Goal: Transaction & Acquisition: Book appointment/travel/reservation

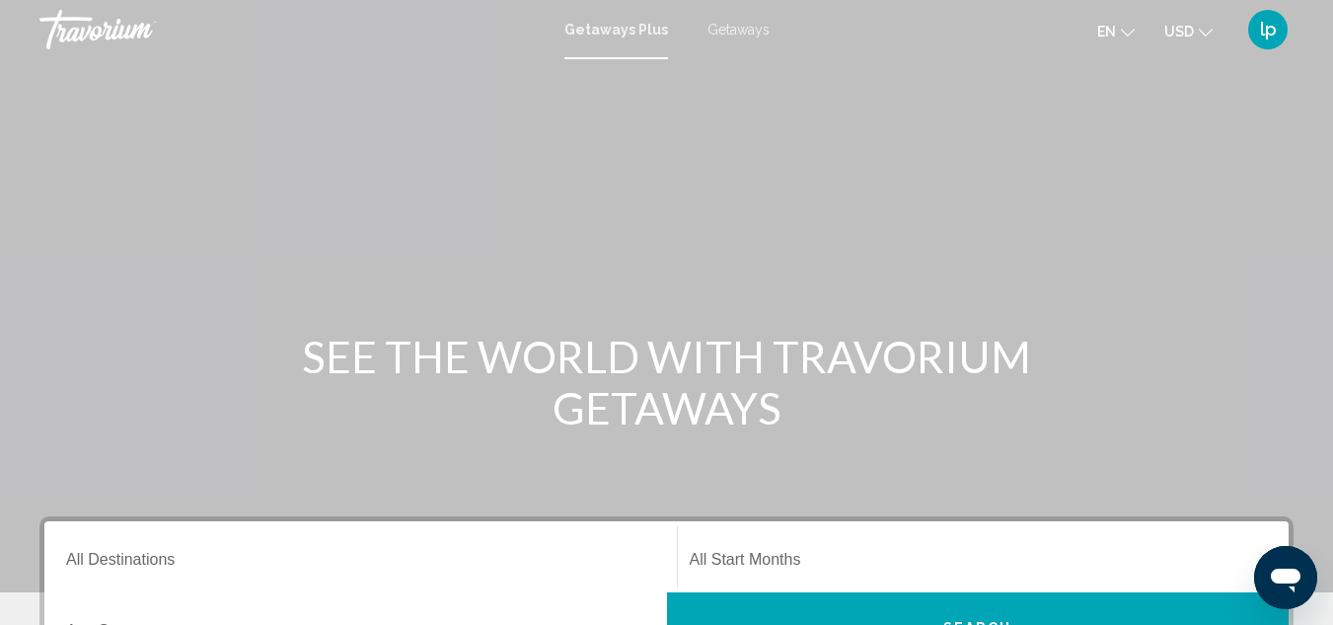
click at [725, 22] on span "Getaways" at bounding box center [739, 30] width 62 height 16
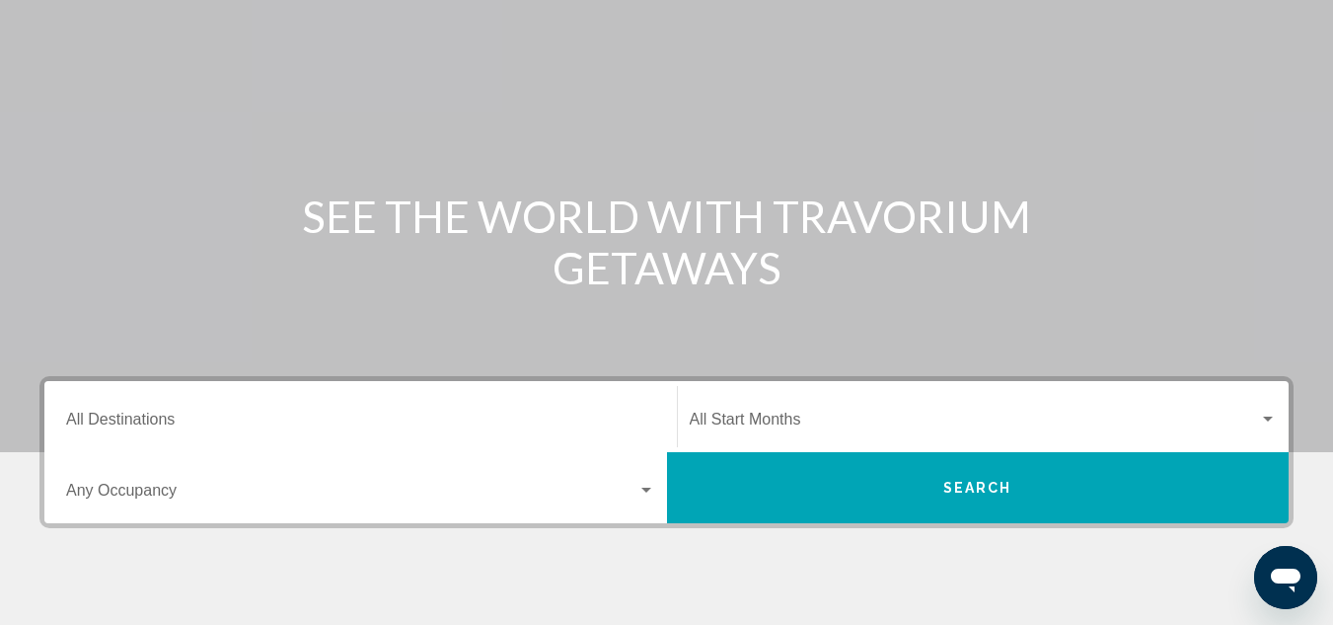
scroll to position [296, 0]
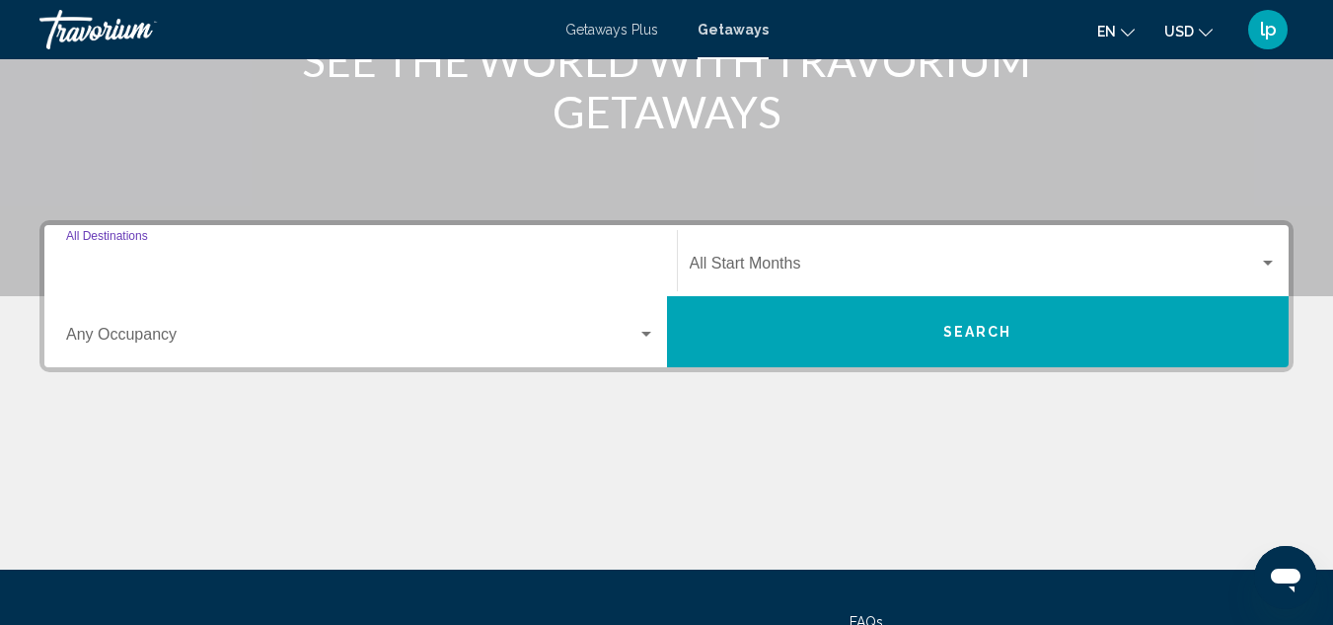
click at [403, 267] on input "Destination All Destinations" at bounding box center [360, 268] width 589 height 18
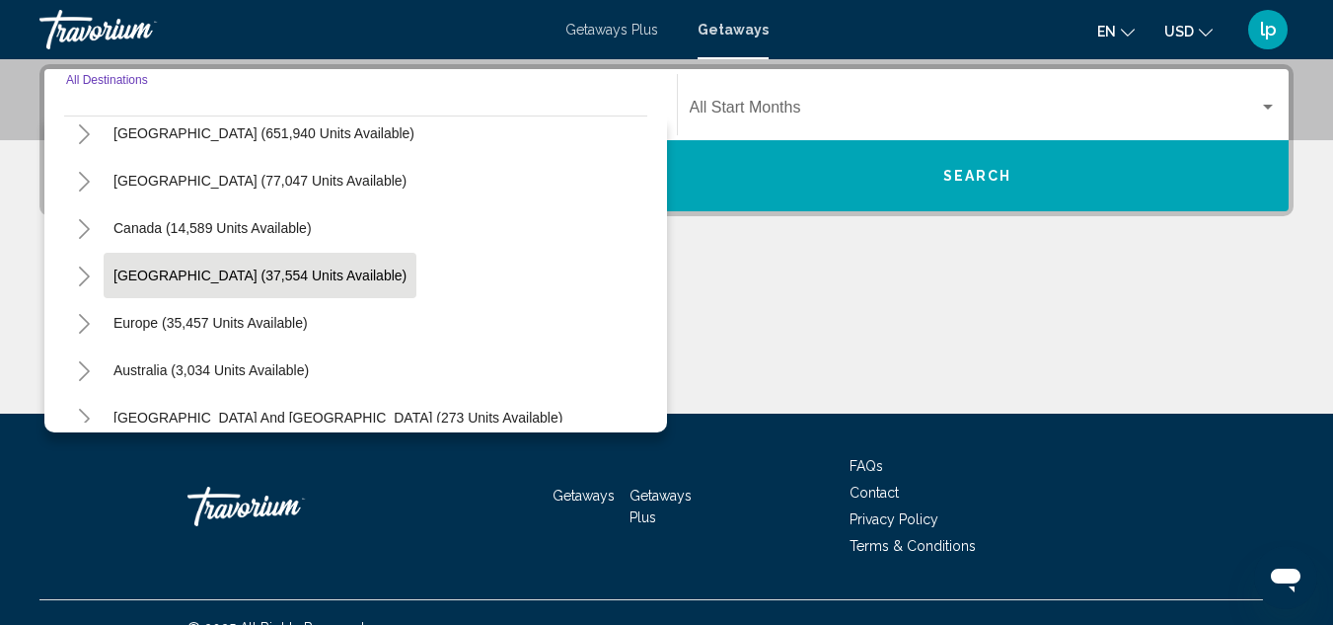
scroll to position [99, 0]
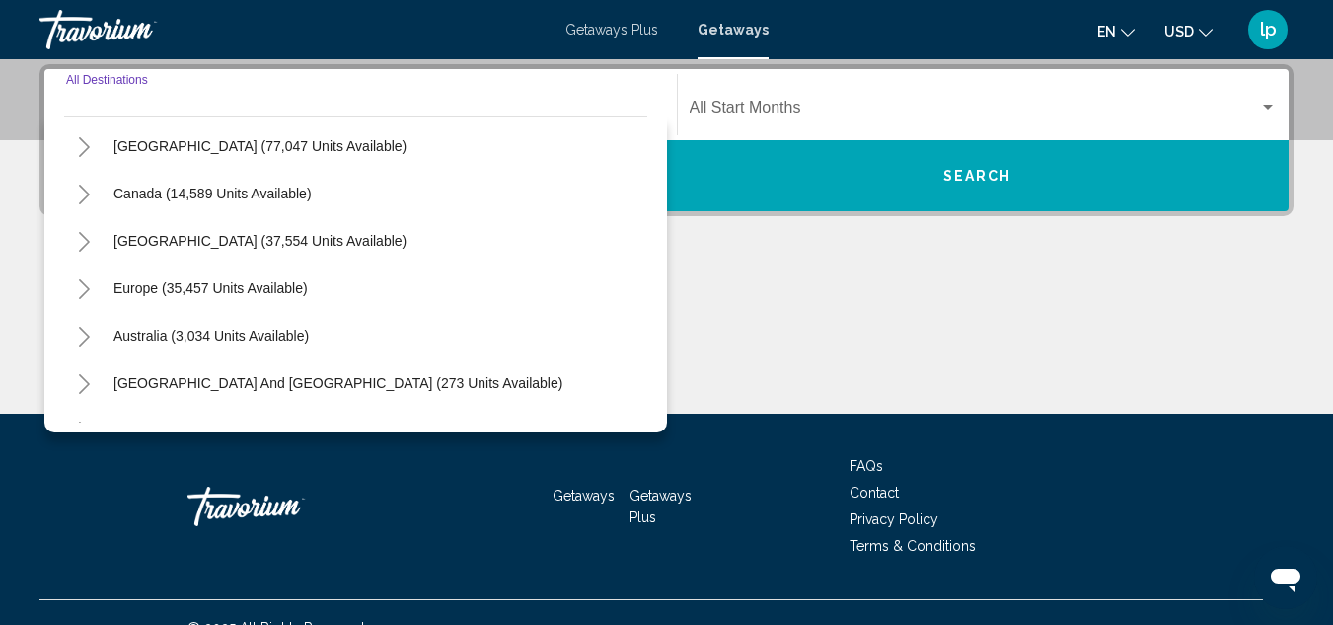
click at [77, 244] on icon "Toggle Caribbean & Atlantic Islands (37,554 units available)" at bounding box center [84, 242] width 15 height 20
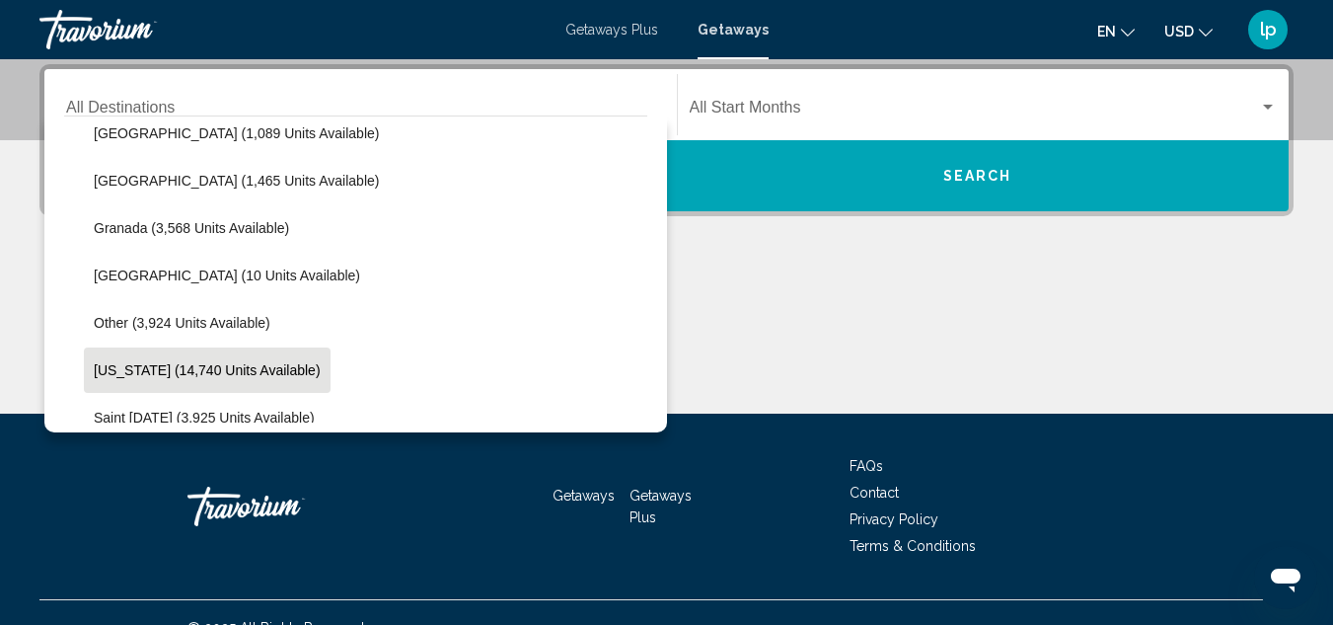
scroll to position [395, 0]
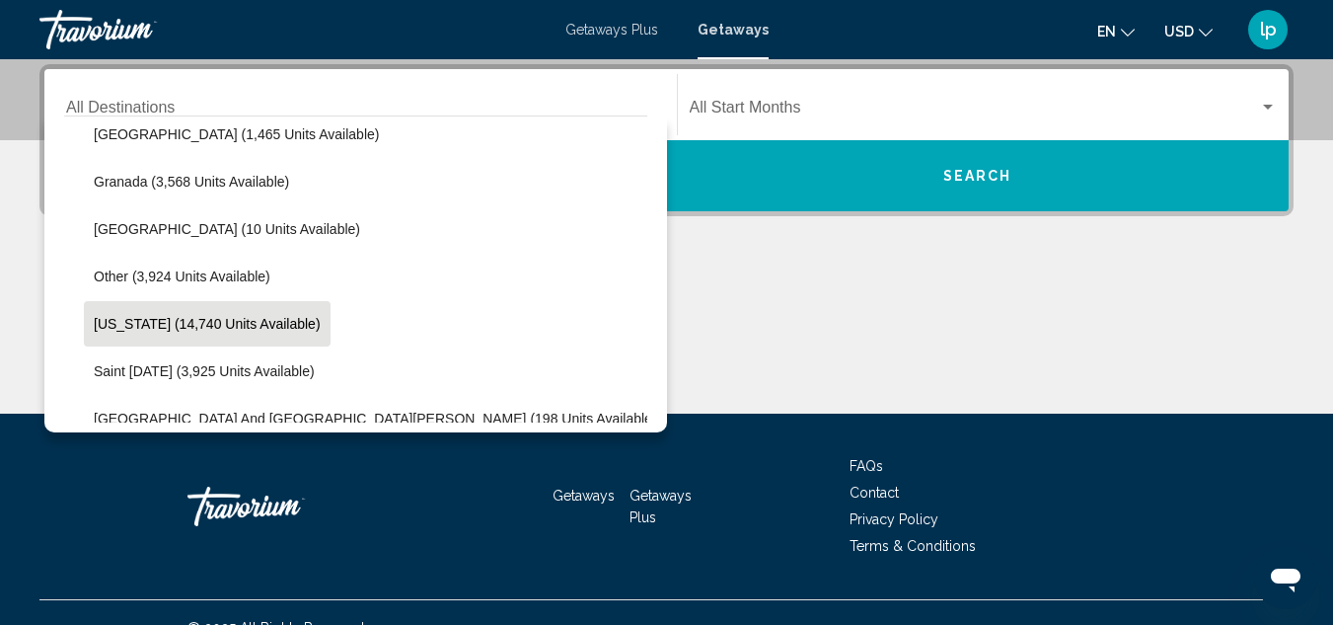
click at [277, 318] on span "[US_STATE] (14,740 units available)" at bounding box center [207, 324] width 227 height 16
type input "**********"
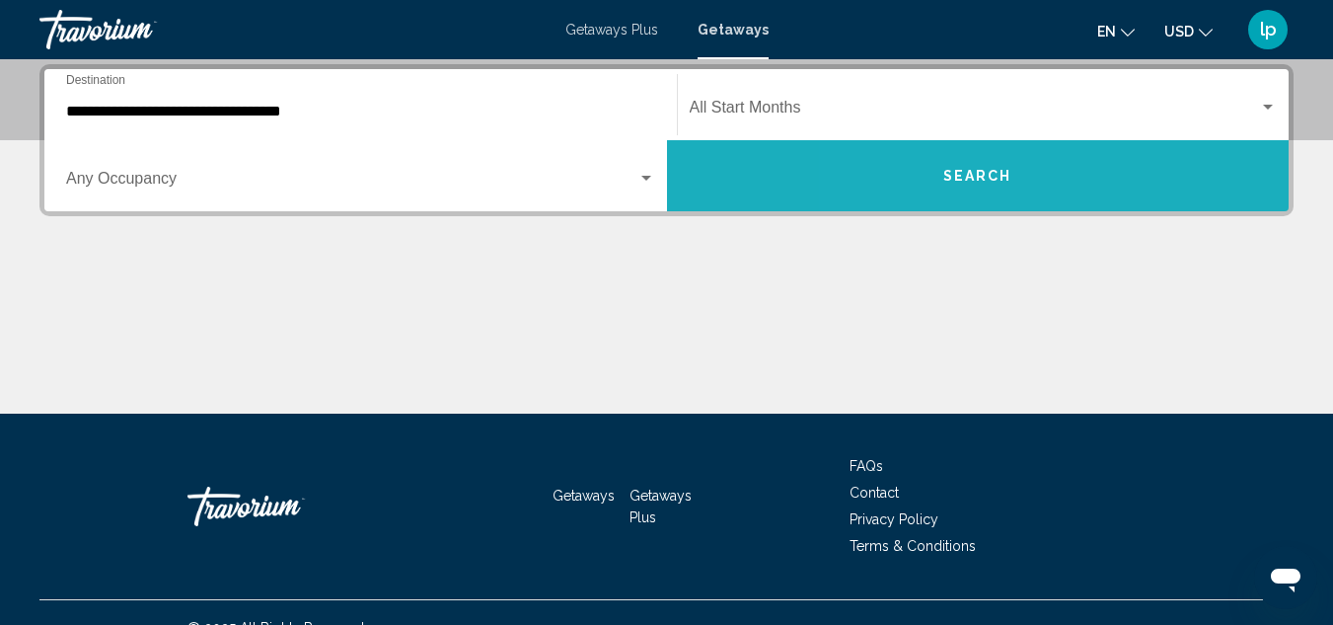
click at [930, 162] on button "Search" at bounding box center [978, 175] width 623 height 71
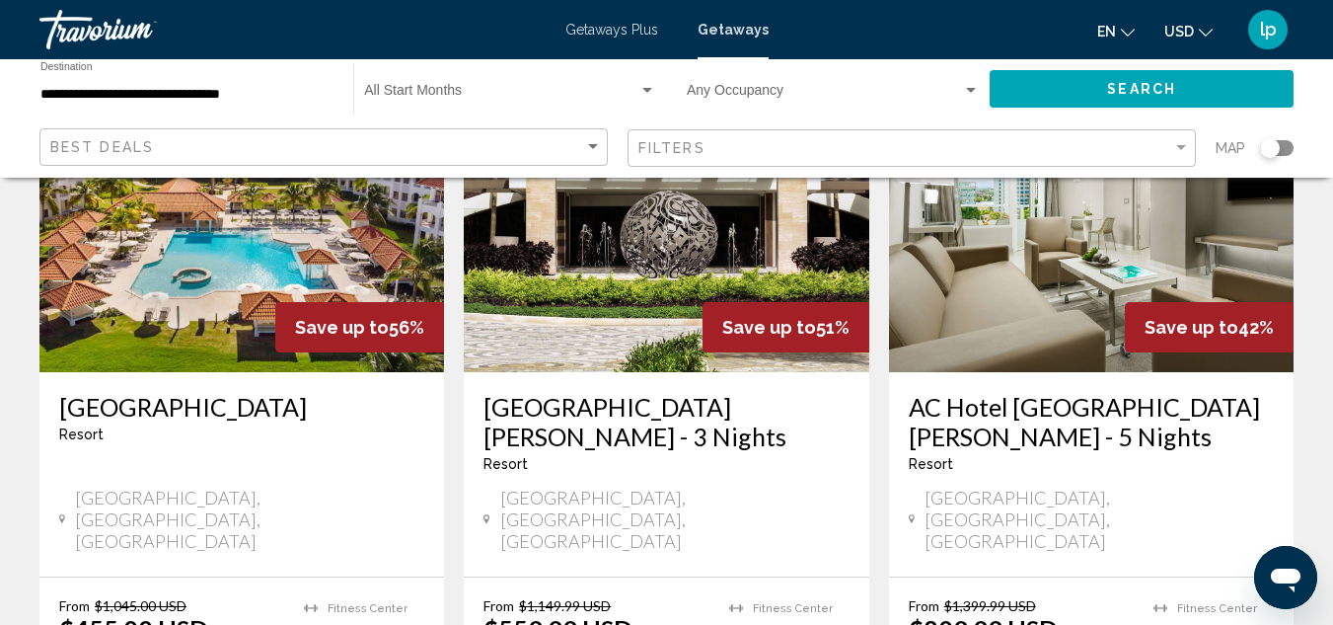
scroll to position [790, 0]
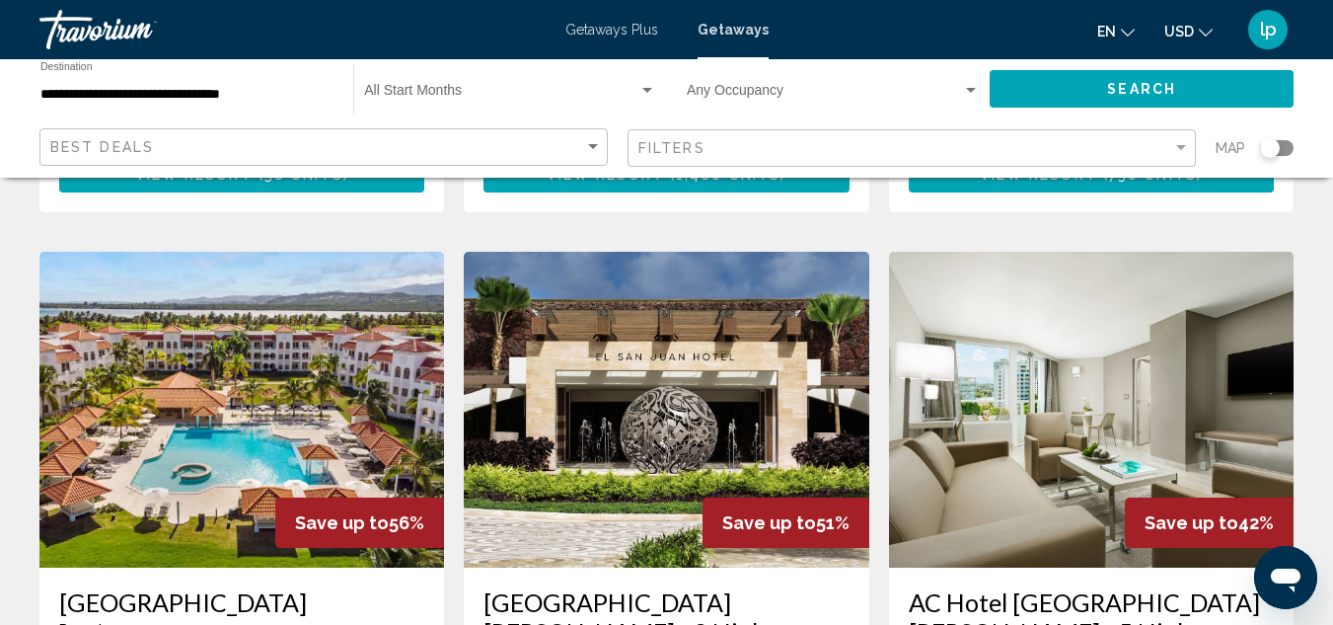
click at [605, 31] on span "Getaways Plus" at bounding box center [612, 30] width 93 height 16
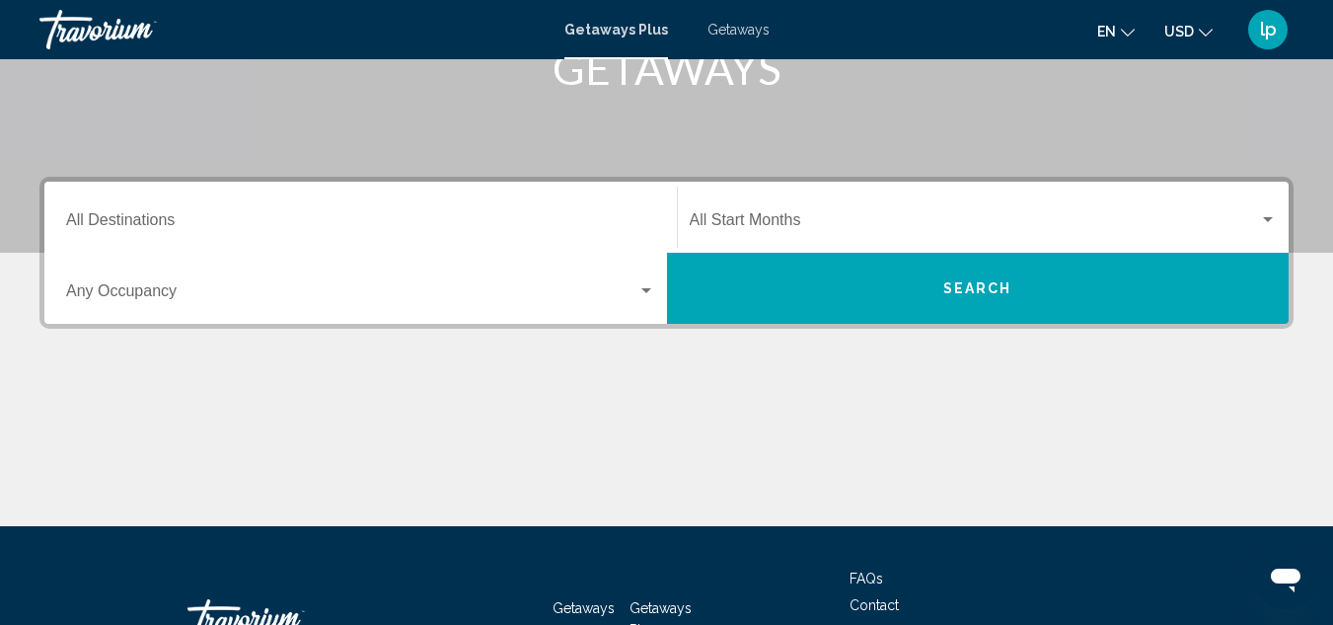
scroll to position [395, 0]
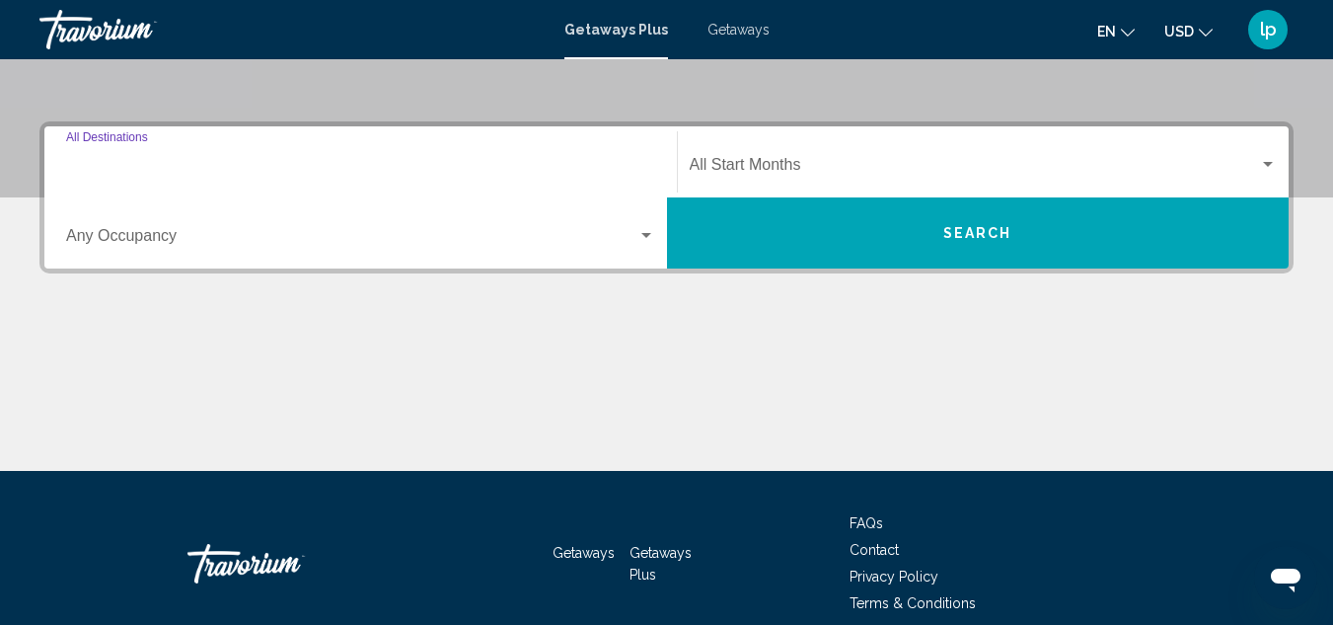
click at [595, 162] on input "Destination All Destinations" at bounding box center [360, 169] width 589 height 18
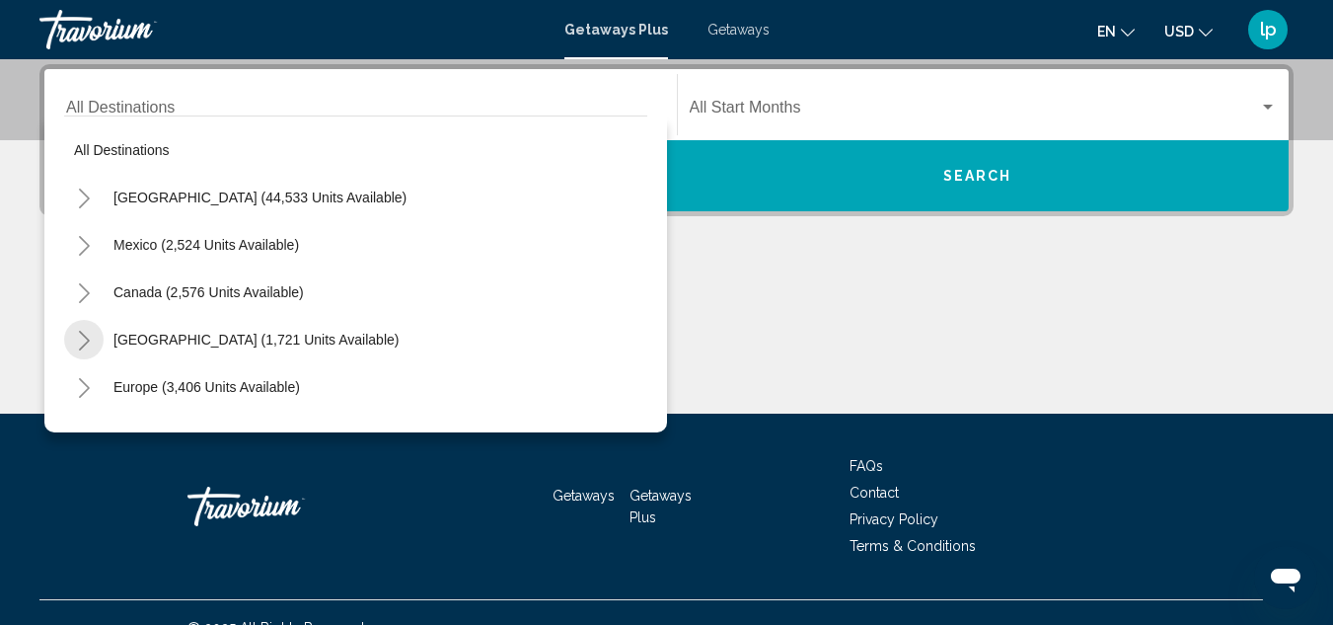
click at [77, 332] on icon "Toggle Caribbean & Atlantic Islands (1,721 units available)" at bounding box center [84, 341] width 15 height 20
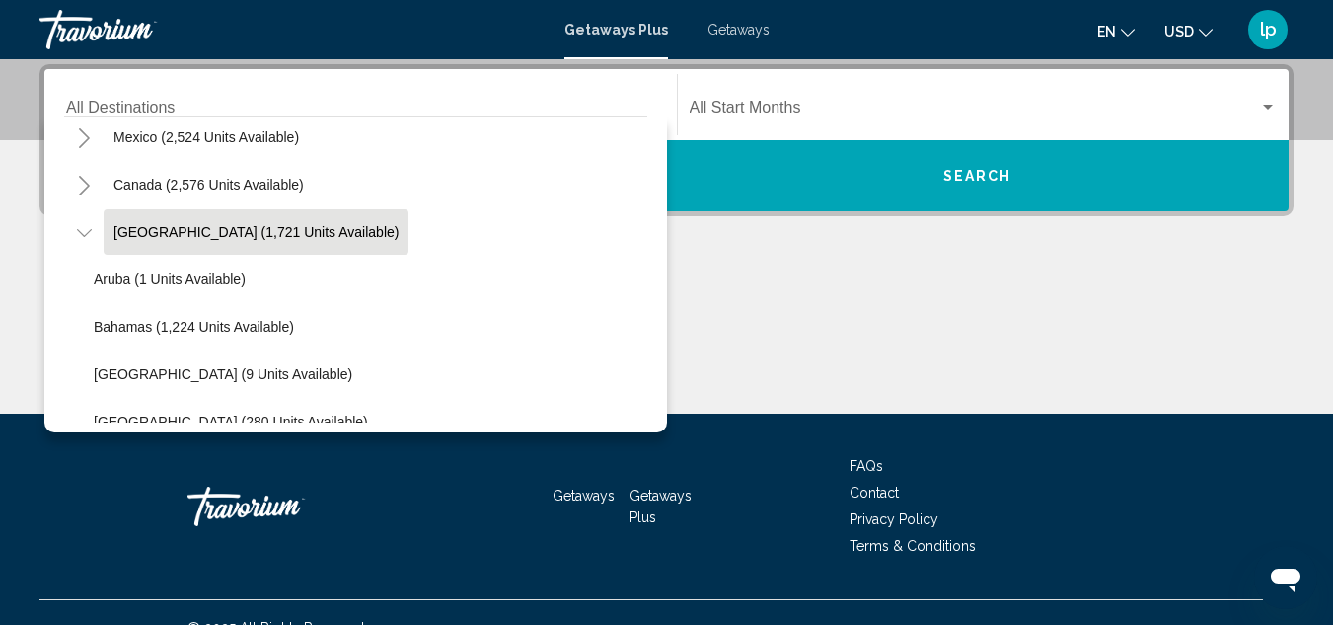
scroll to position [296, 0]
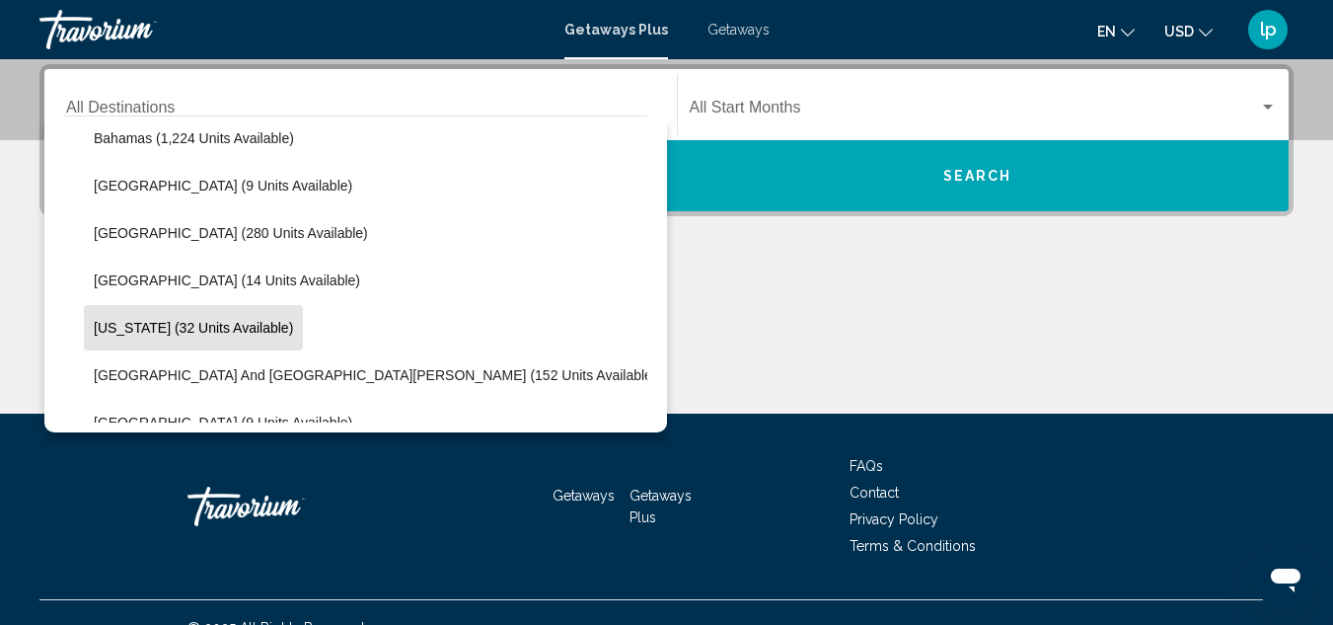
click at [123, 315] on button "[US_STATE] (32 units available)" at bounding box center [193, 327] width 219 height 45
type input "**********"
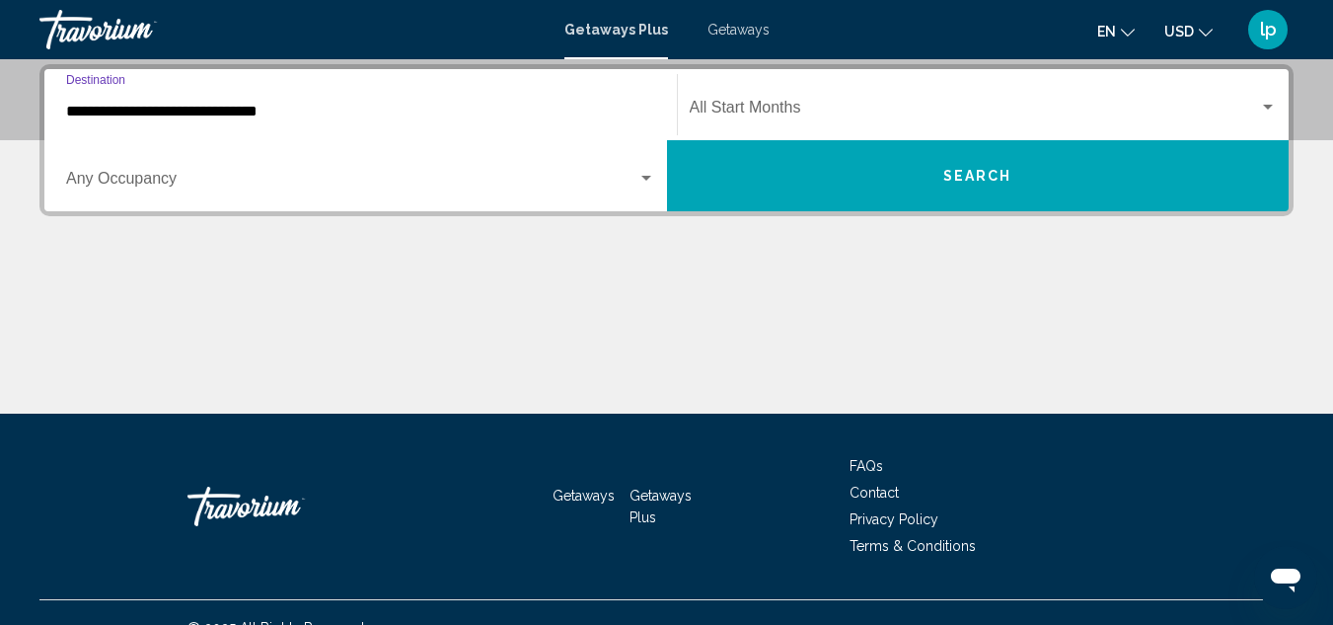
click at [744, 165] on button "Search" at bounding box center [978, 175] width 623 height 71
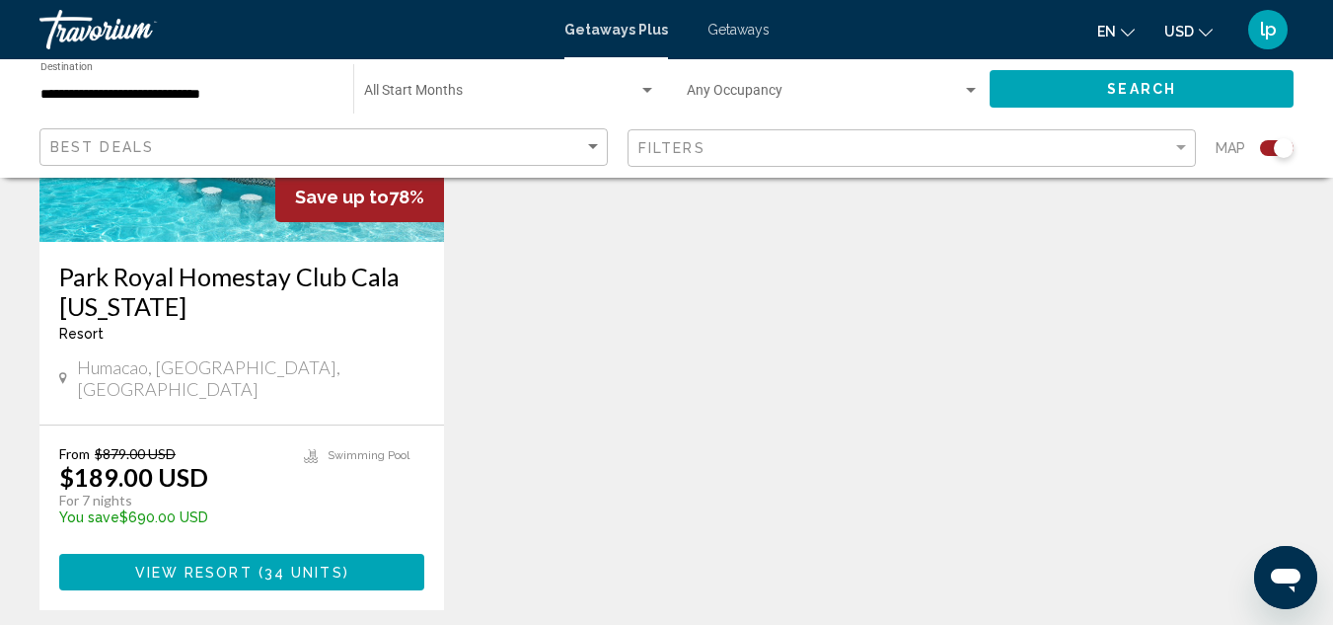
scroll to position [987, 0]
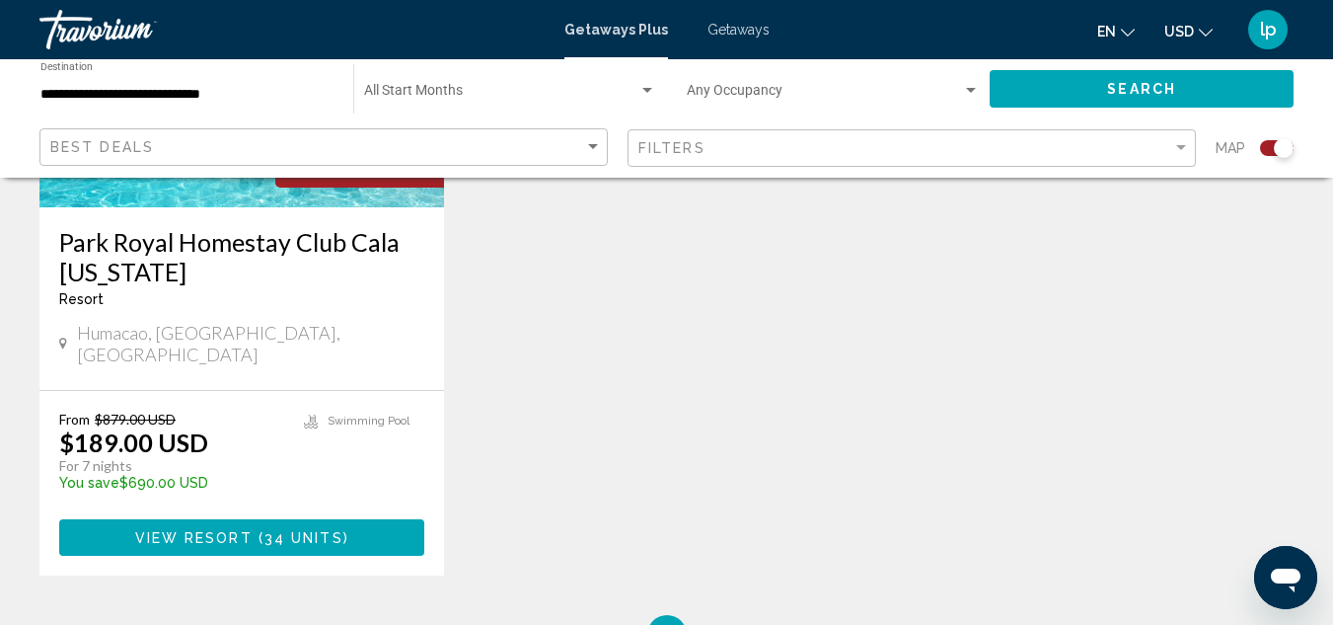
click at [253, 530] on span "( 34 units )" at bounding box center [301, 538] width 97 height 16
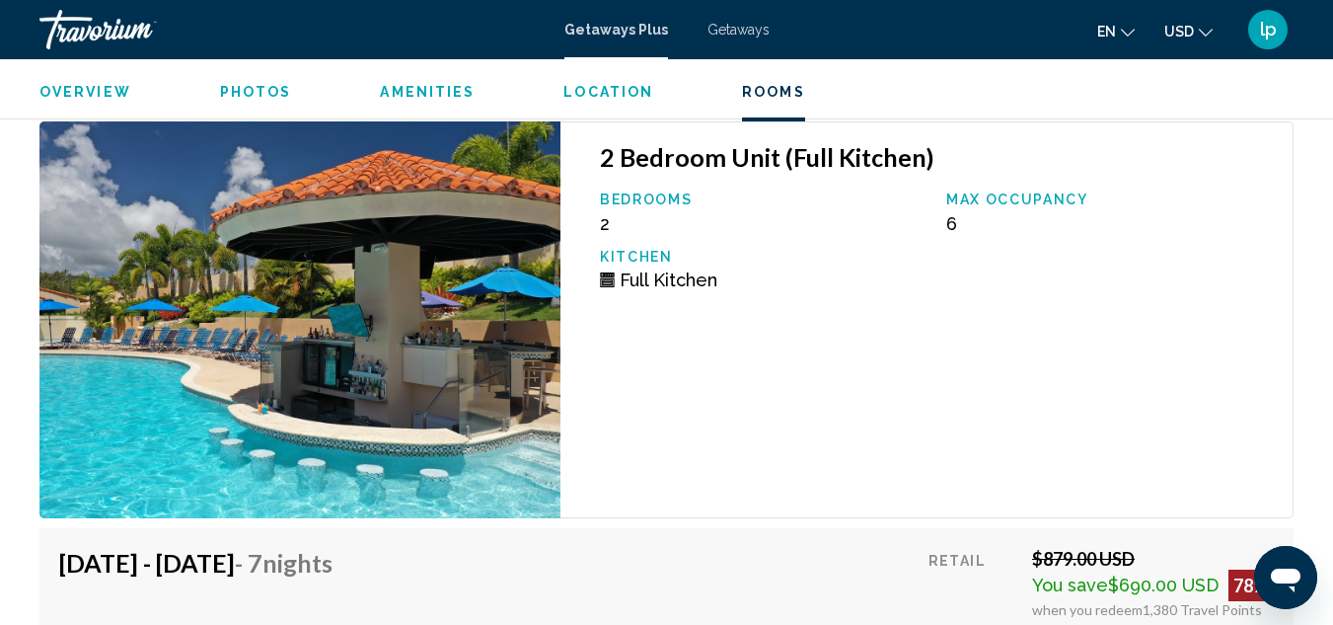
scroll to position [3487, 0]
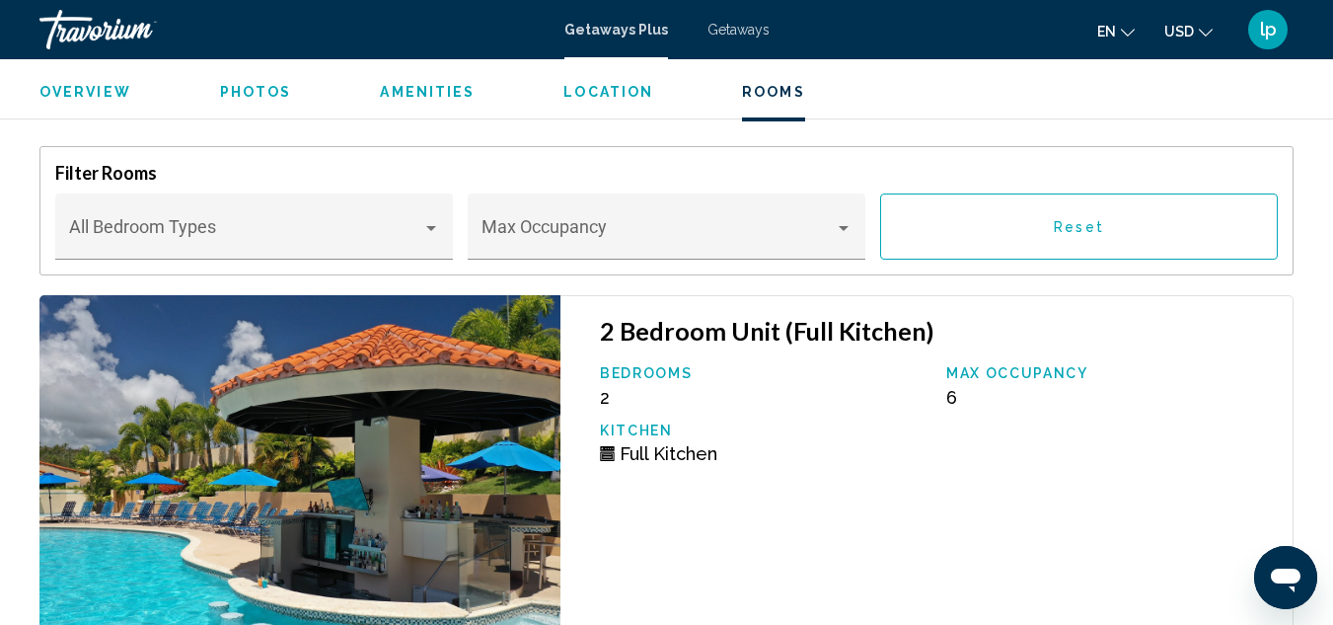
click at [733, 36] on span "Getaways" at bounding box center [739, 30] width 62 height 16
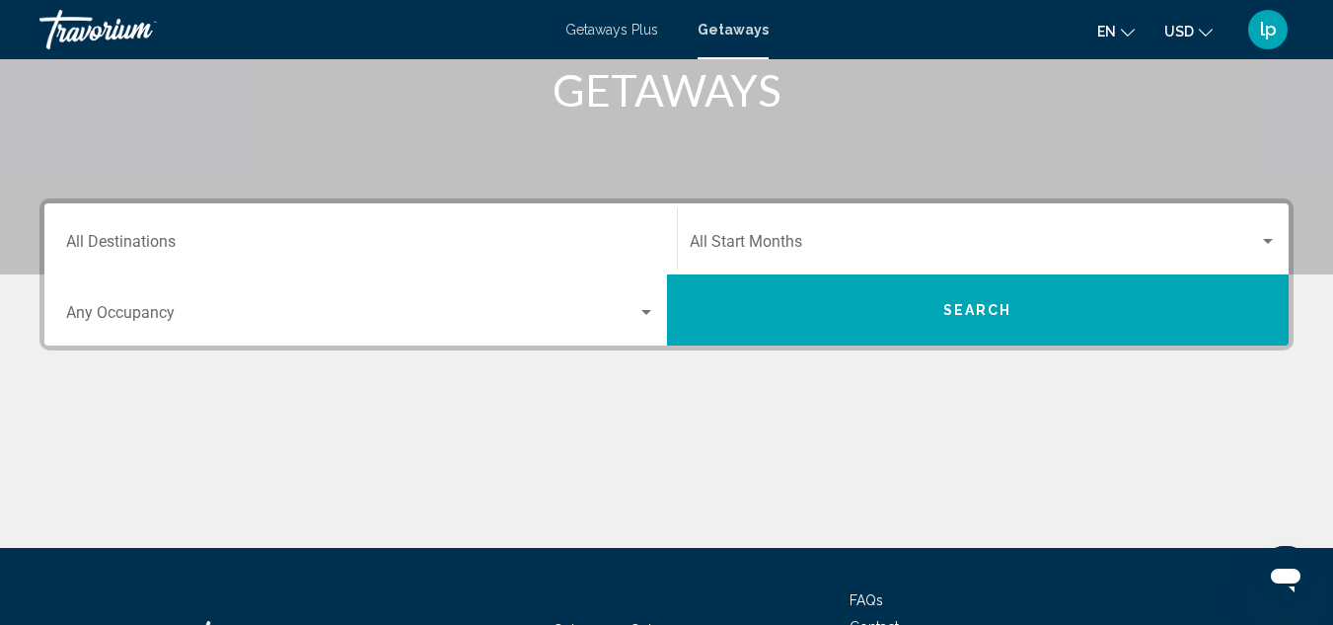
scroll to position [395, 0]
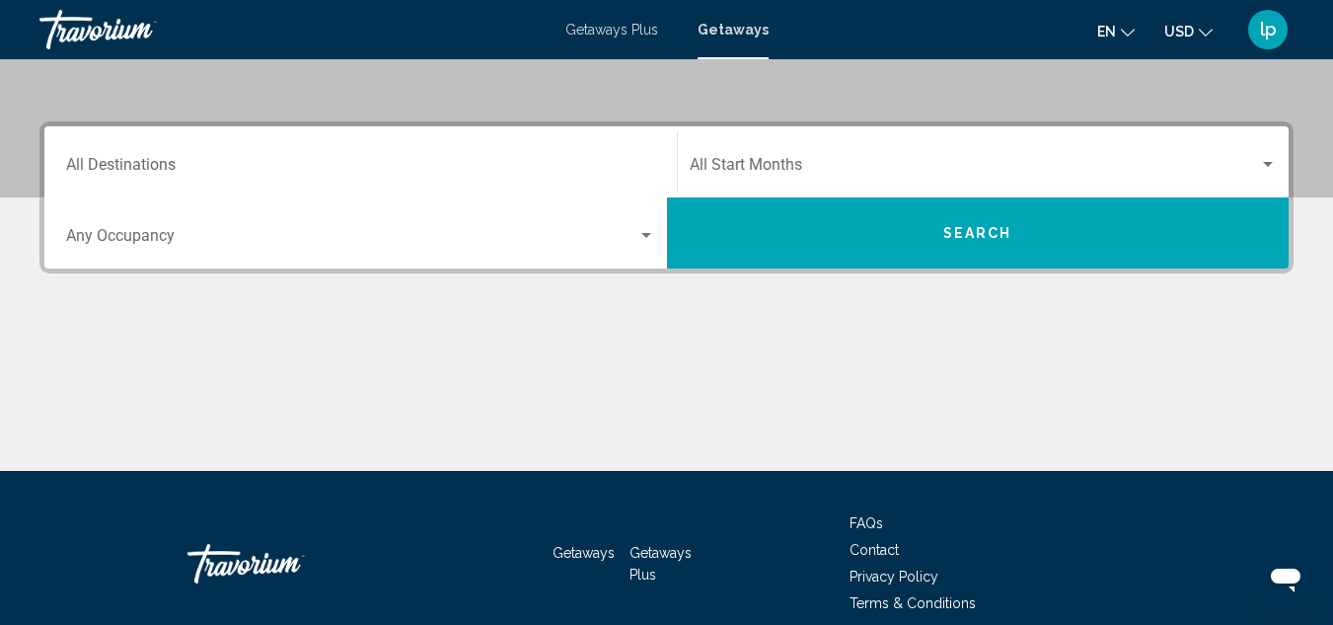
click at [254, 177] on input "Destination All Destinations" at bounding box center [360, 169] width 589 height 18
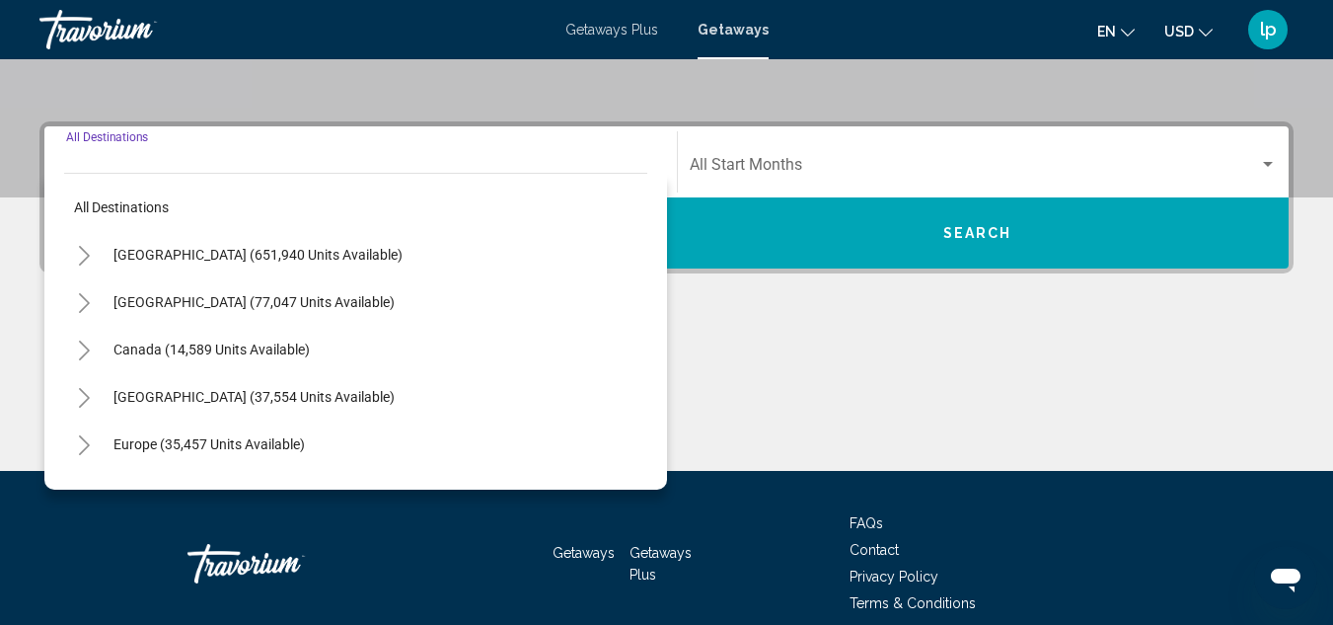
scroll to position [452, 0]
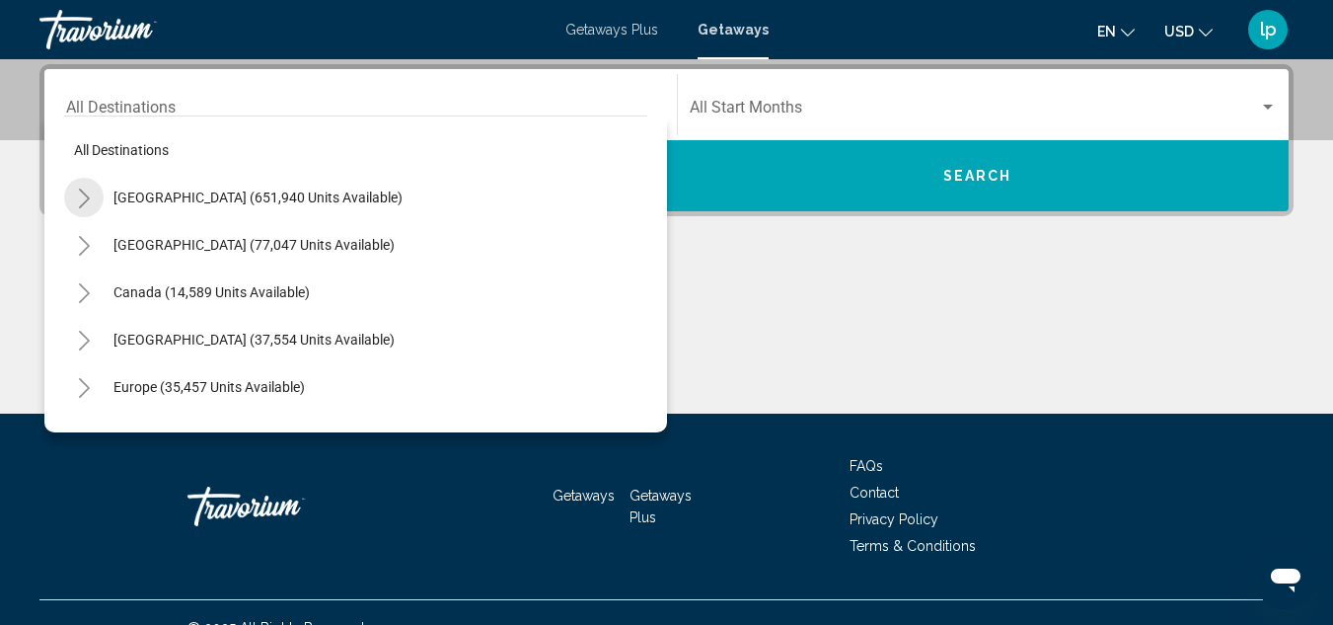
click at [86, 190] on icon "Toggle United States (651,940 units available)" at bounding box center [84, 199] width 15 height 20
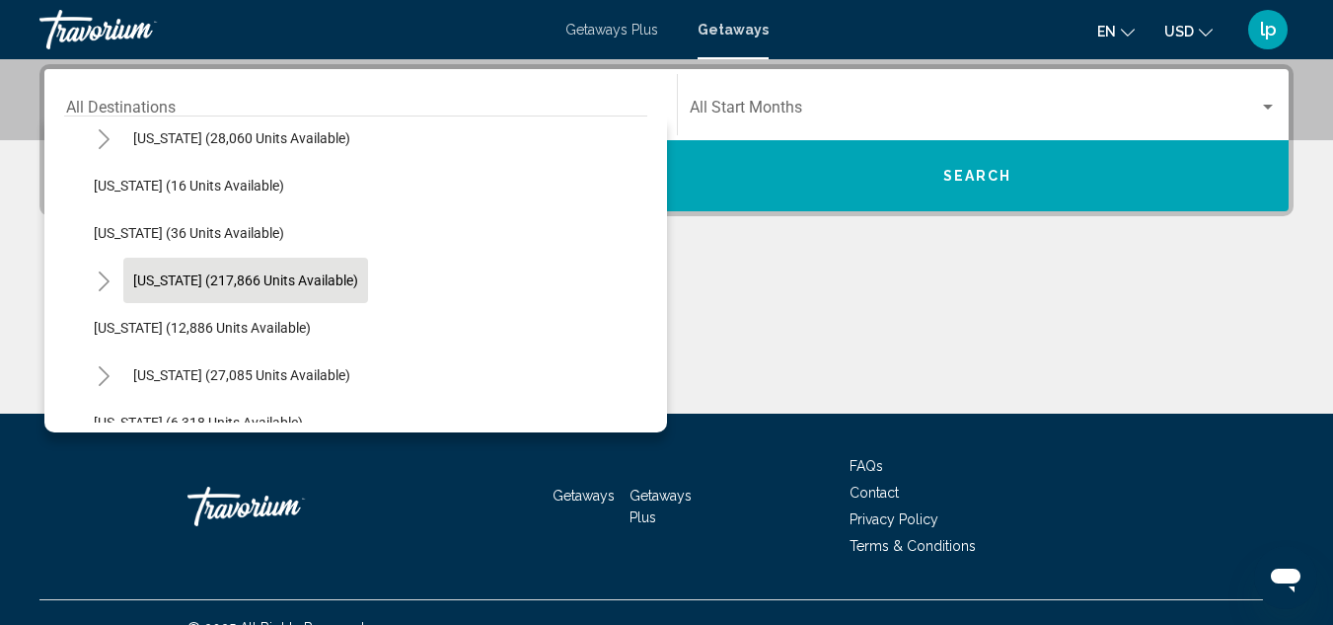
scroll to position [395, 0]
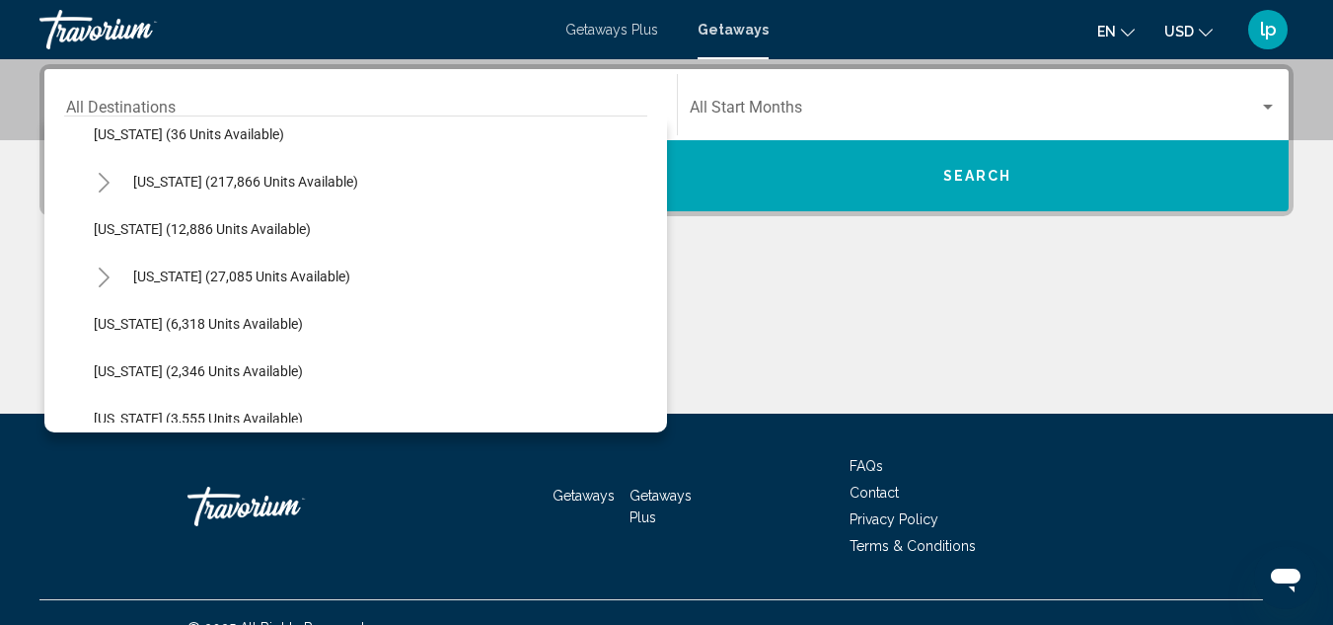
click at [102, 181] on icon "Toggle Florida (217,866 units available)" at bounding box center [104, 183] width 15 height 20
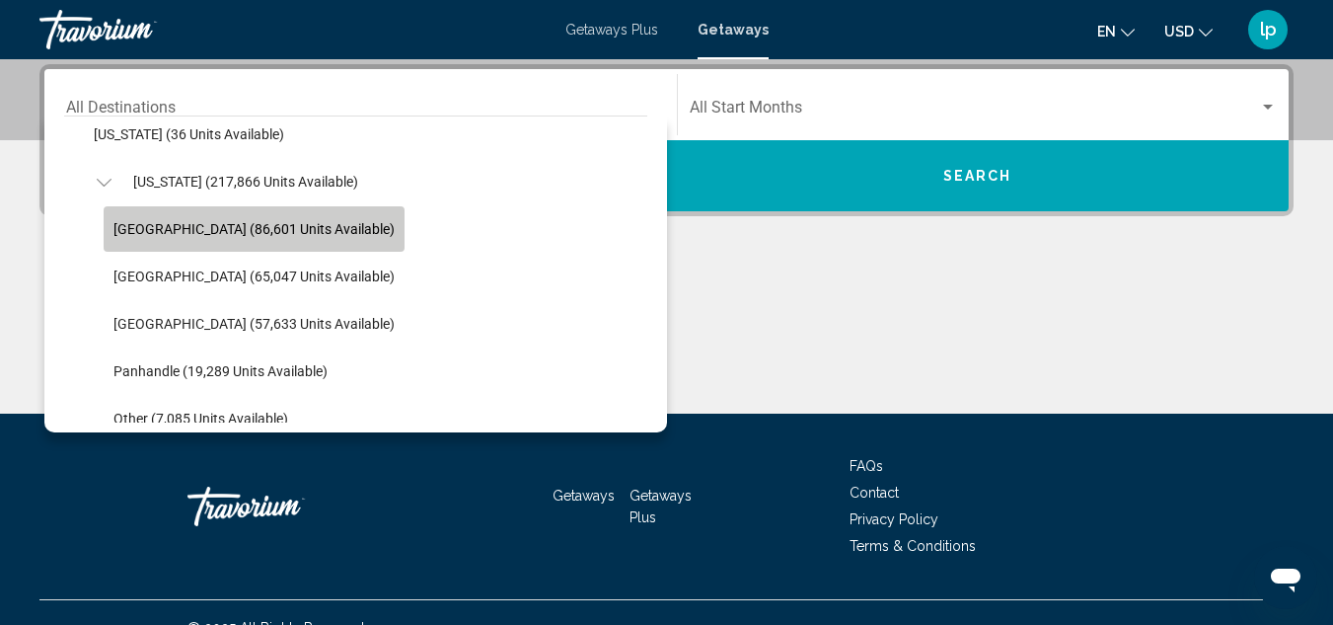
click at [220, 232] on span "[GEOGRAPHIC_DATA] (86,601 units available)" at bounding box center [253, 229] width 281 height 16
type input "**********"
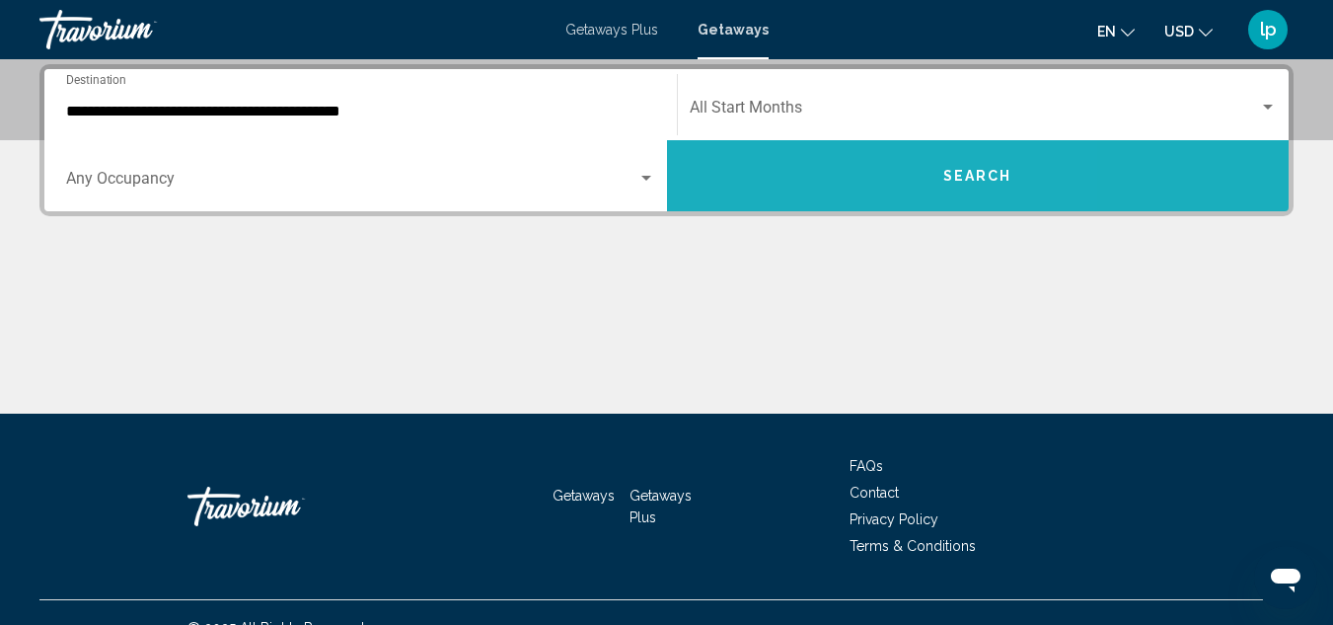
click at [819, 205] on button "Search" at bounding box center [978, 175] width 623 height 71
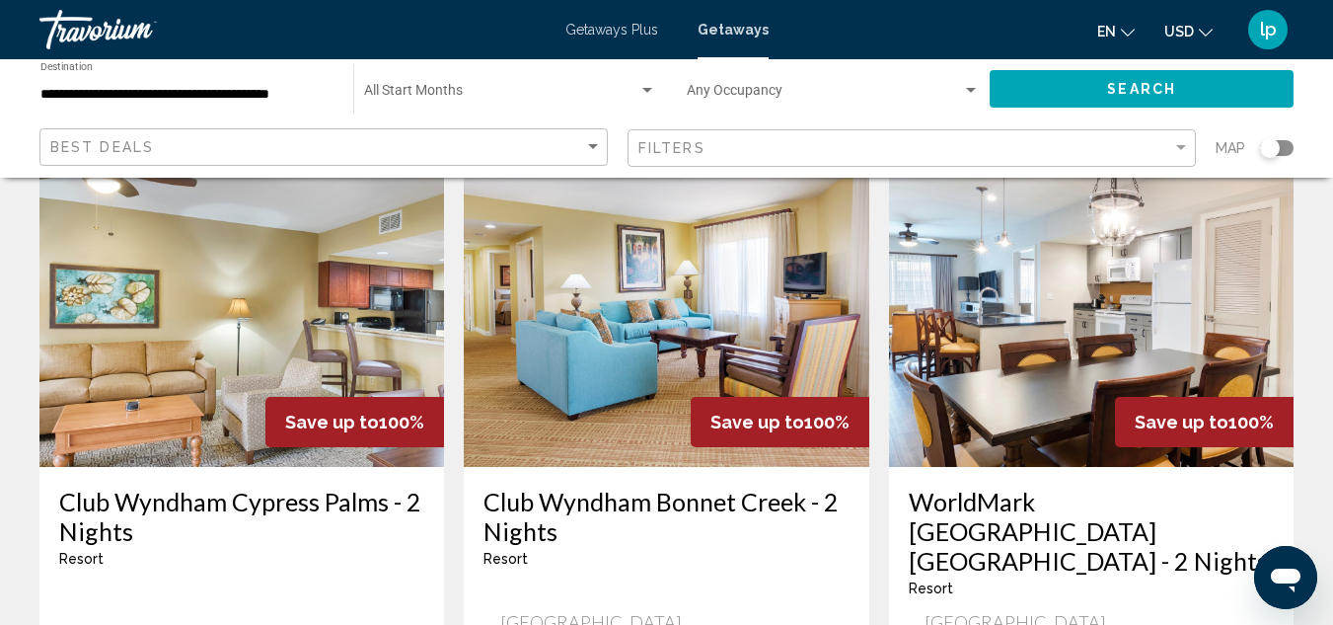
scroll to position [99, 0]
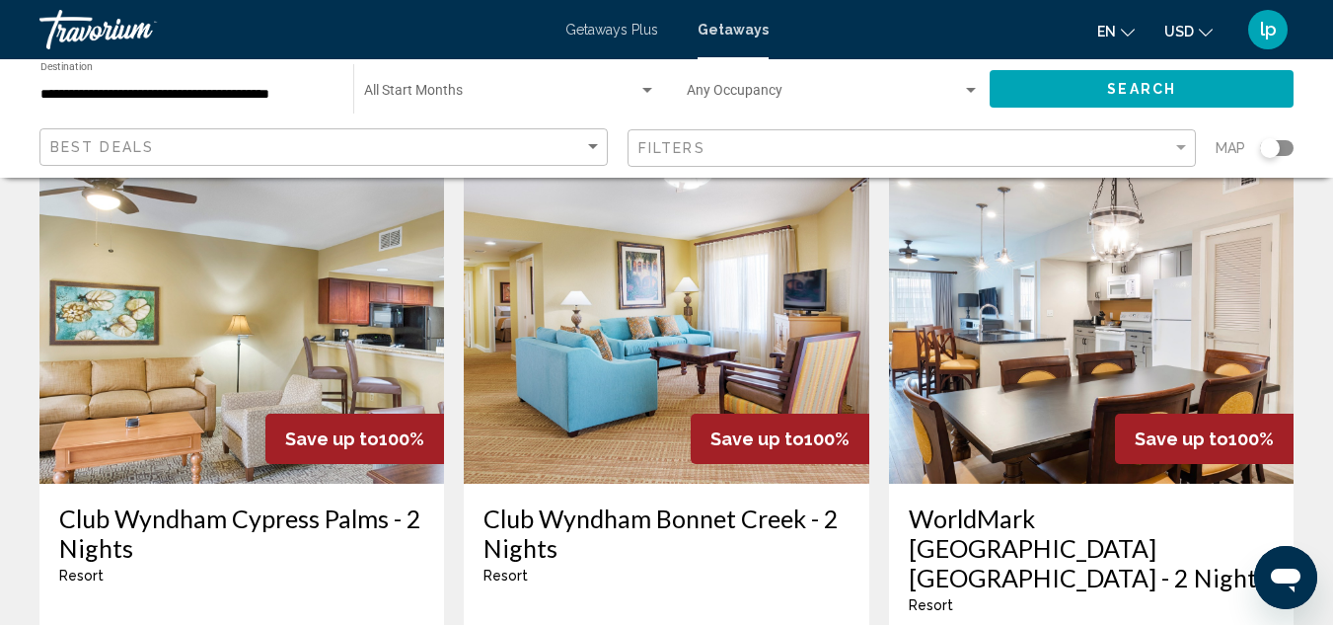
click at [706, 90] on span "Search widget" at bounding box center [824, 95] width 275 height 16
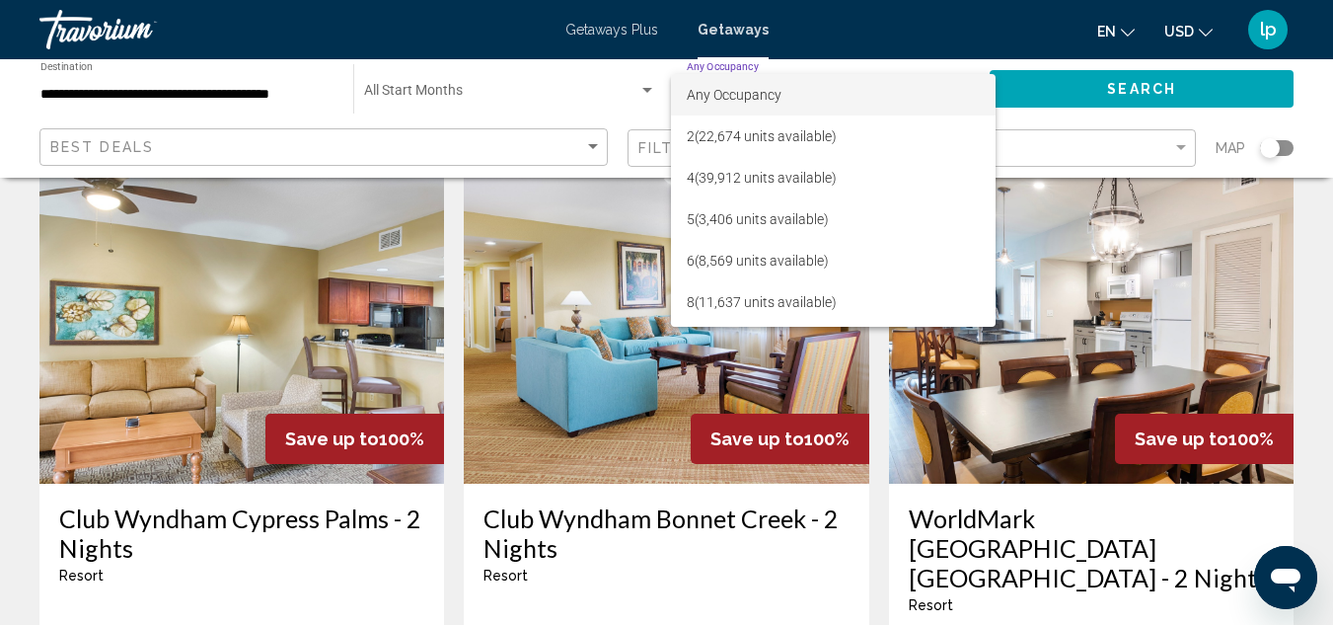
click at [558, 94] on div at bounding box center [666, 312] width 1333 height 625
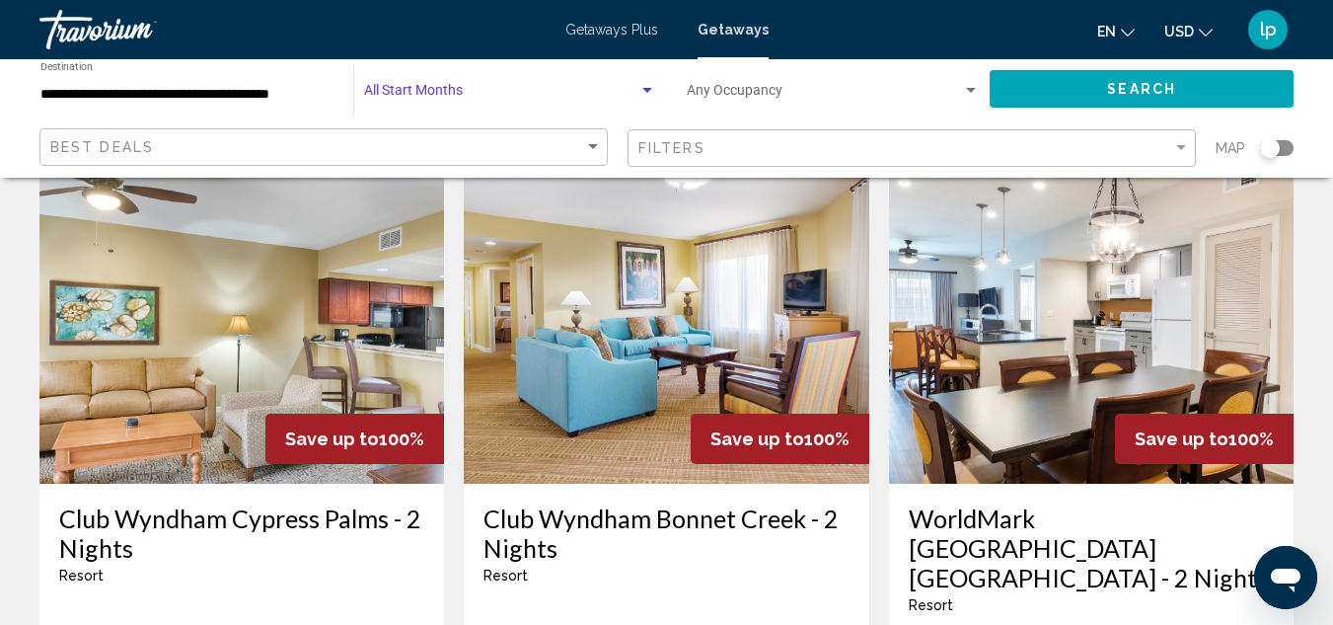
click at [639, 94] on div "Search widget" at bounding box center [648, 91] width 18 height 16
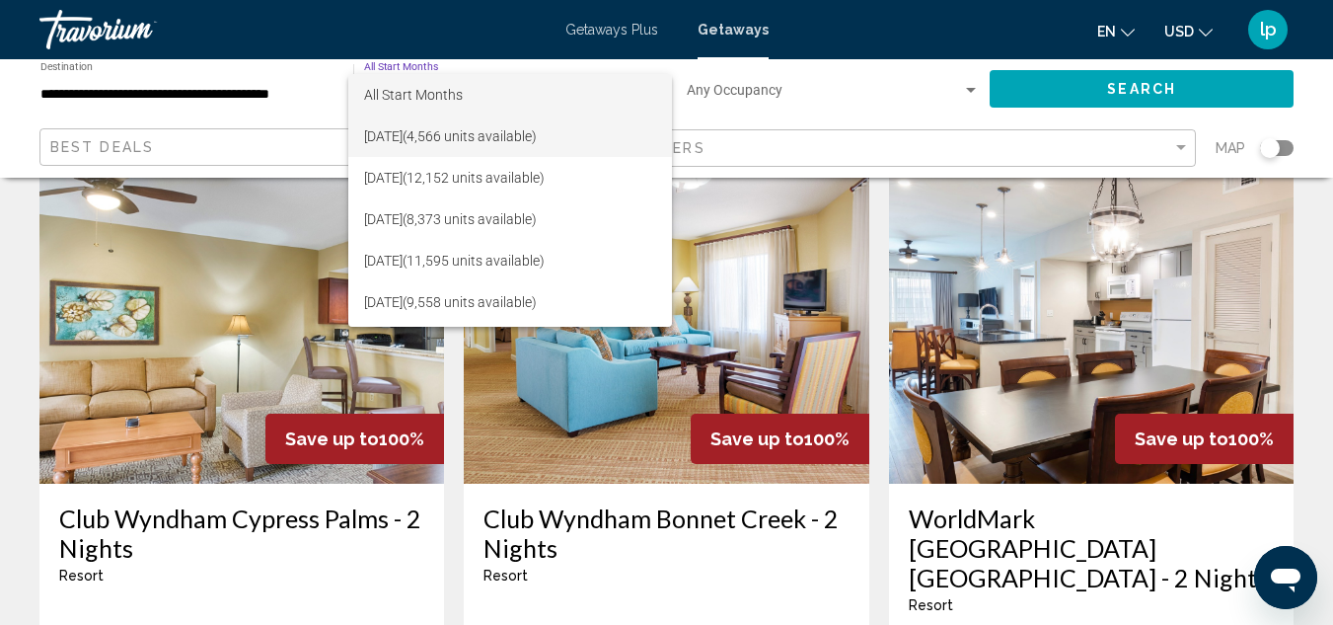
click at [463, 136] on span "[DATE] (4,566 units available)" at bounding box center [510, 135] width 292 height 41
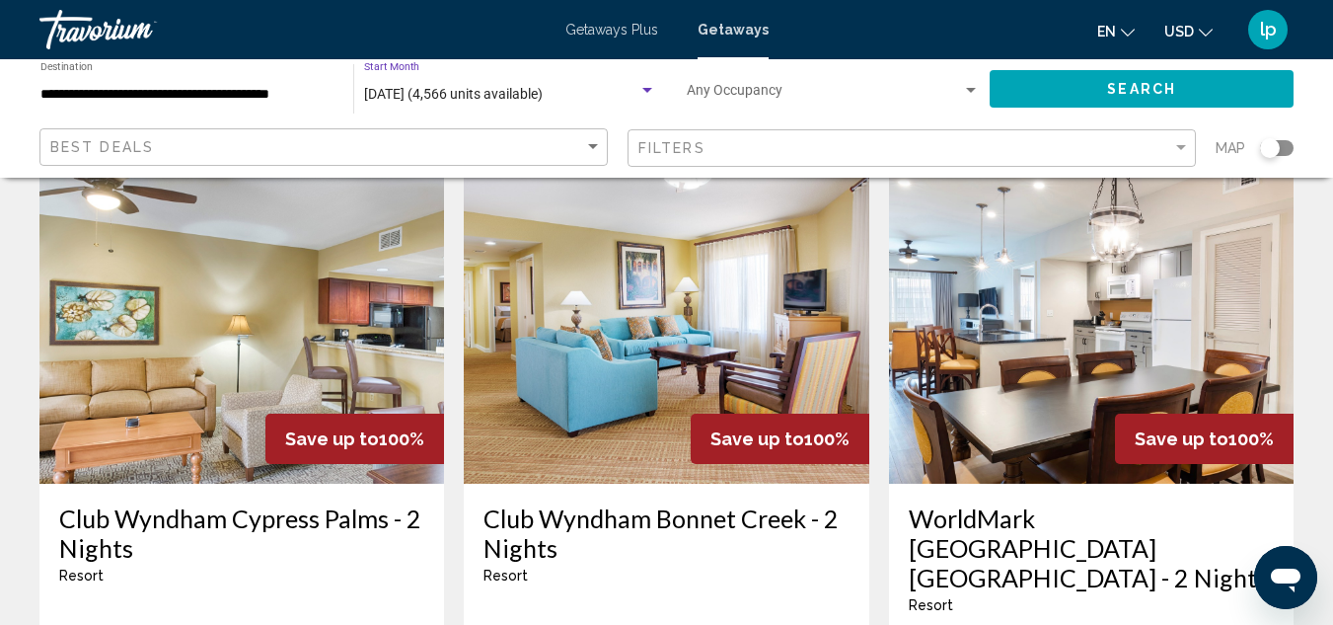
click at [1075, 91] on button "Search" at bounding box center [1142, 88] width 304 height 37
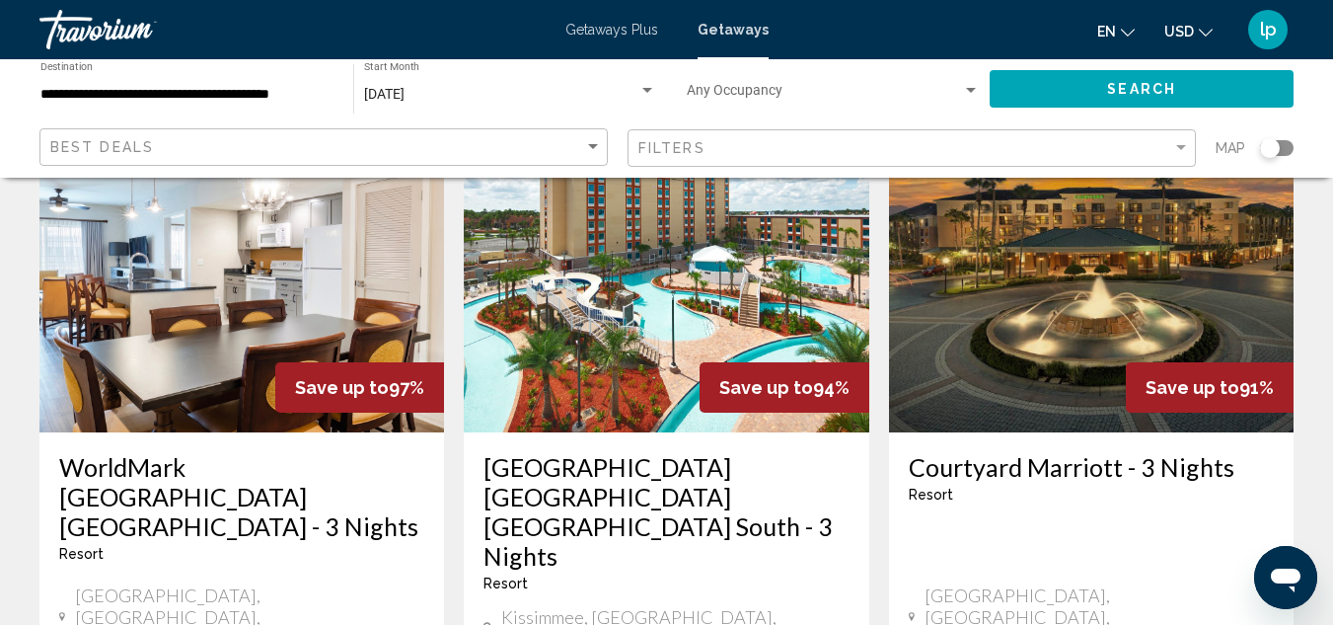
scroll to position [197, 0]
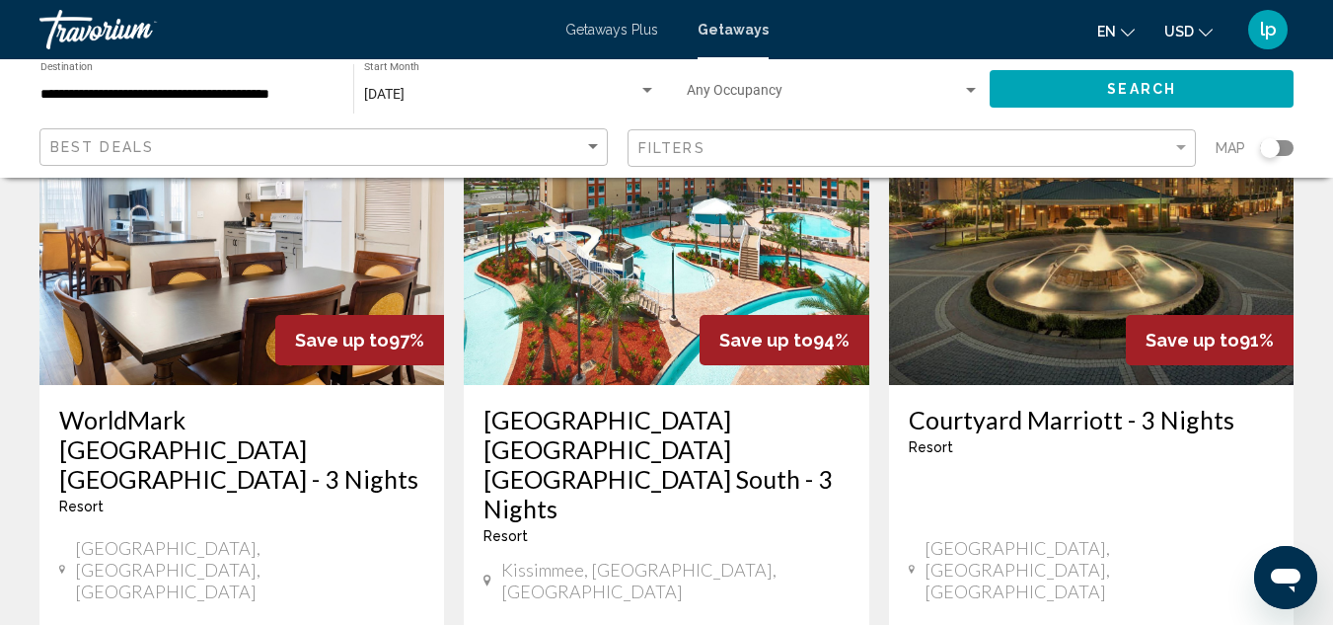
click at [350, 421] on h3 "WorldMark [GEOGRAPHIC_DATA] [GEOGRAPHIC_DATA] - 3 Nights" at bounding box center [241, 449] width 365 height 89
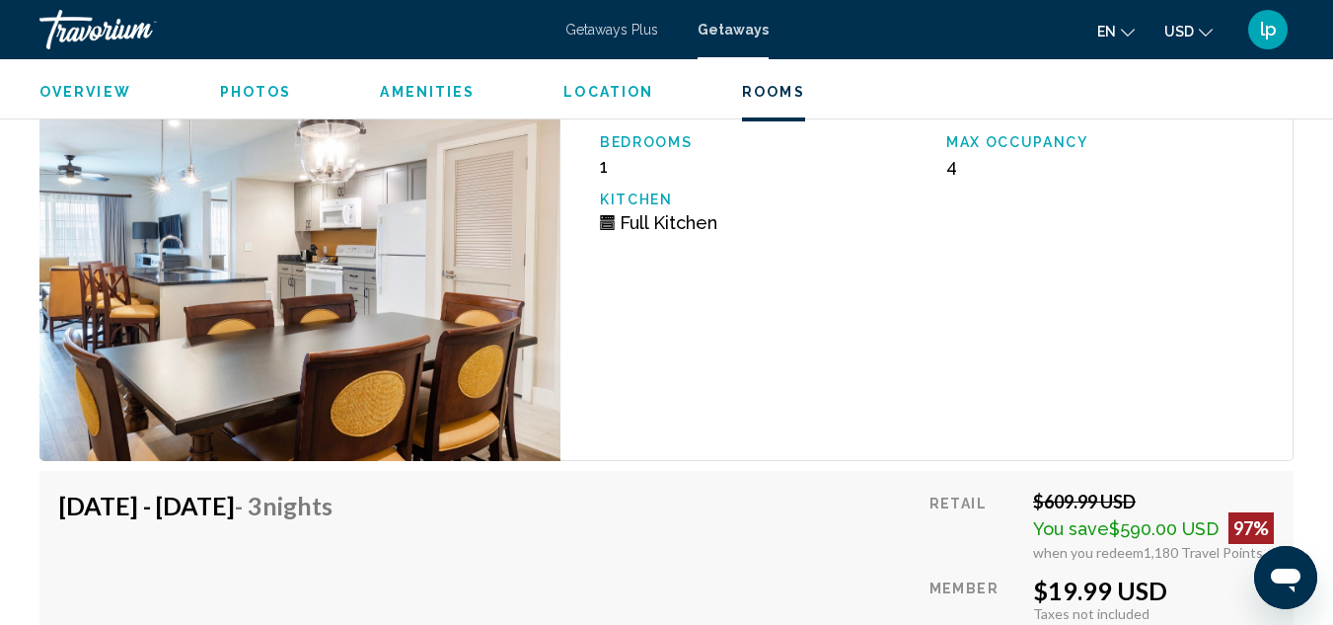
scroll to position [4164, 0]
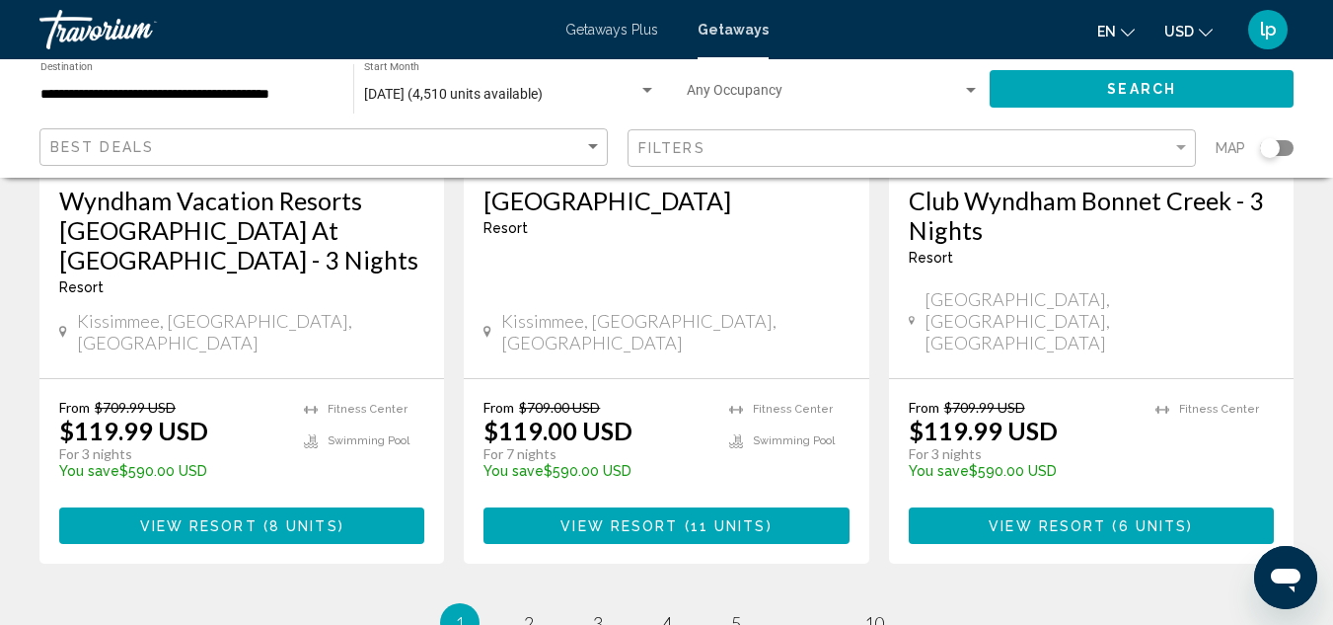
scroll to position [2763, 0]
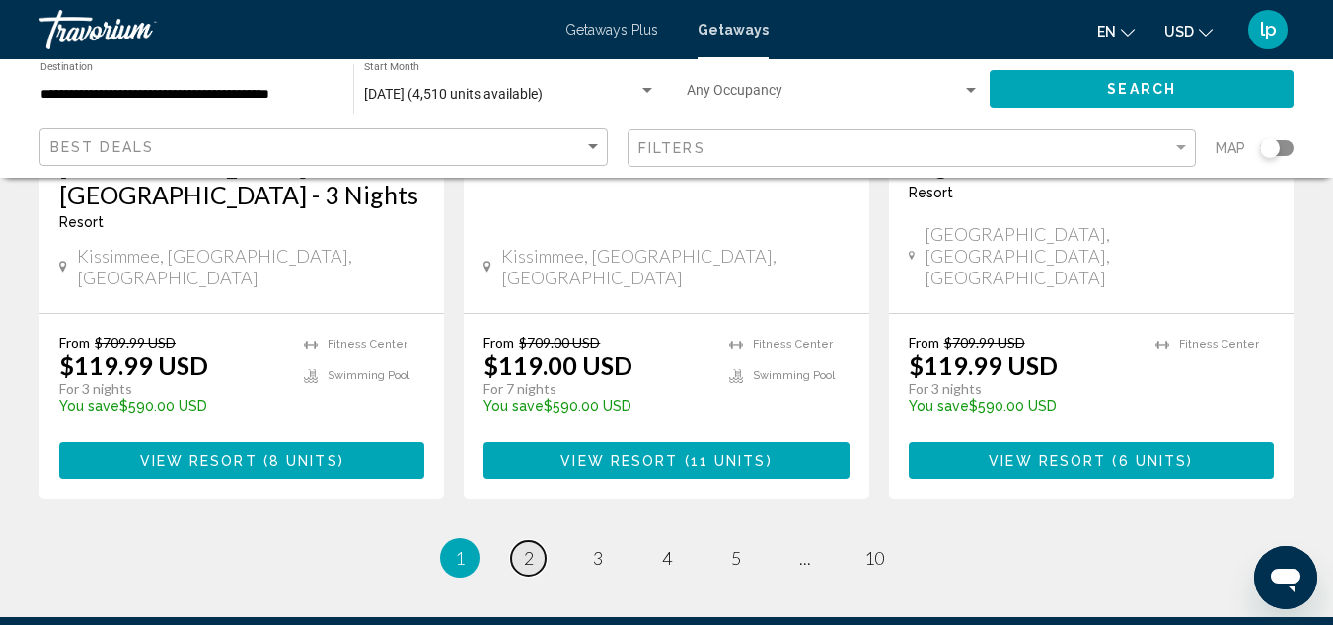
click at [531, 547] on span "2" at bounding box center [529, 558] width 10 height 22
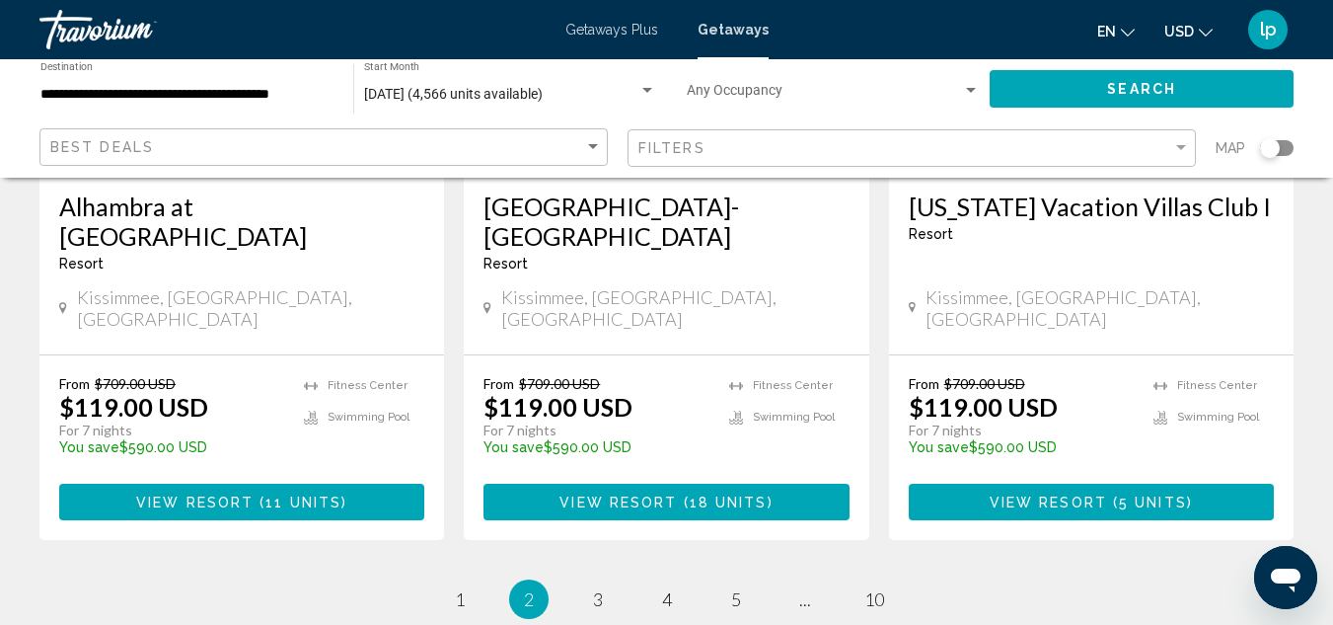
scroll to position [2665, 0]
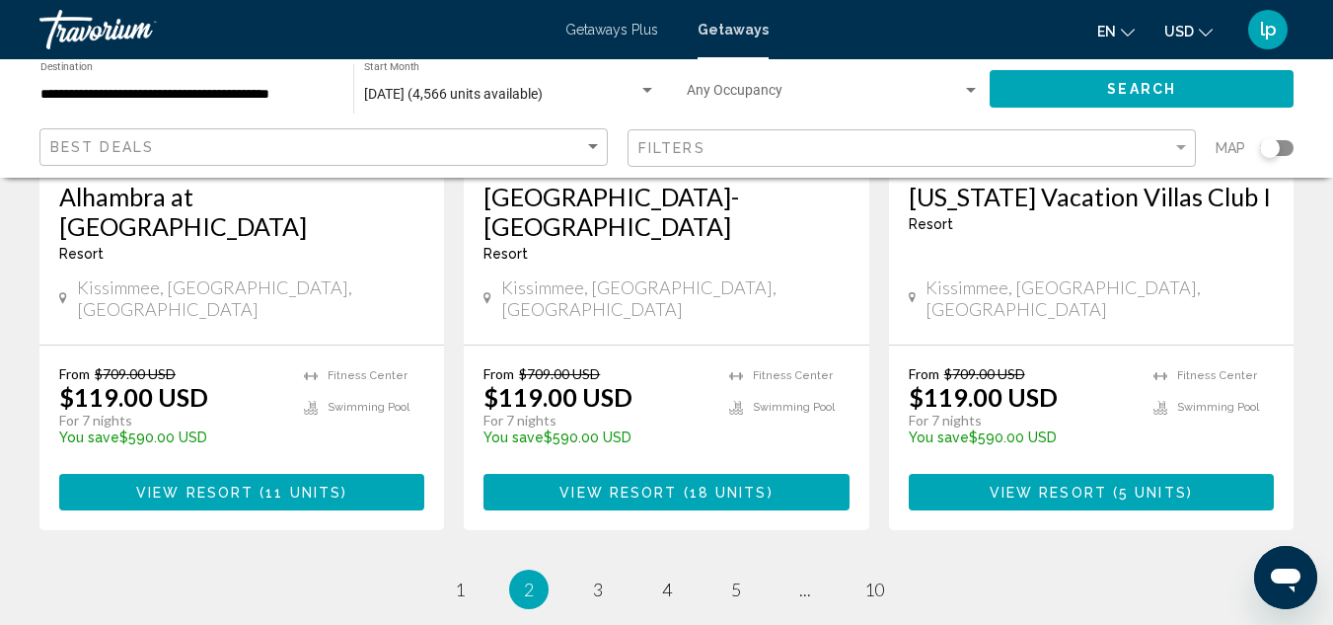
click at [584, 485] on span "View Resort" at bounding box center [618, 493] width 117 height 16
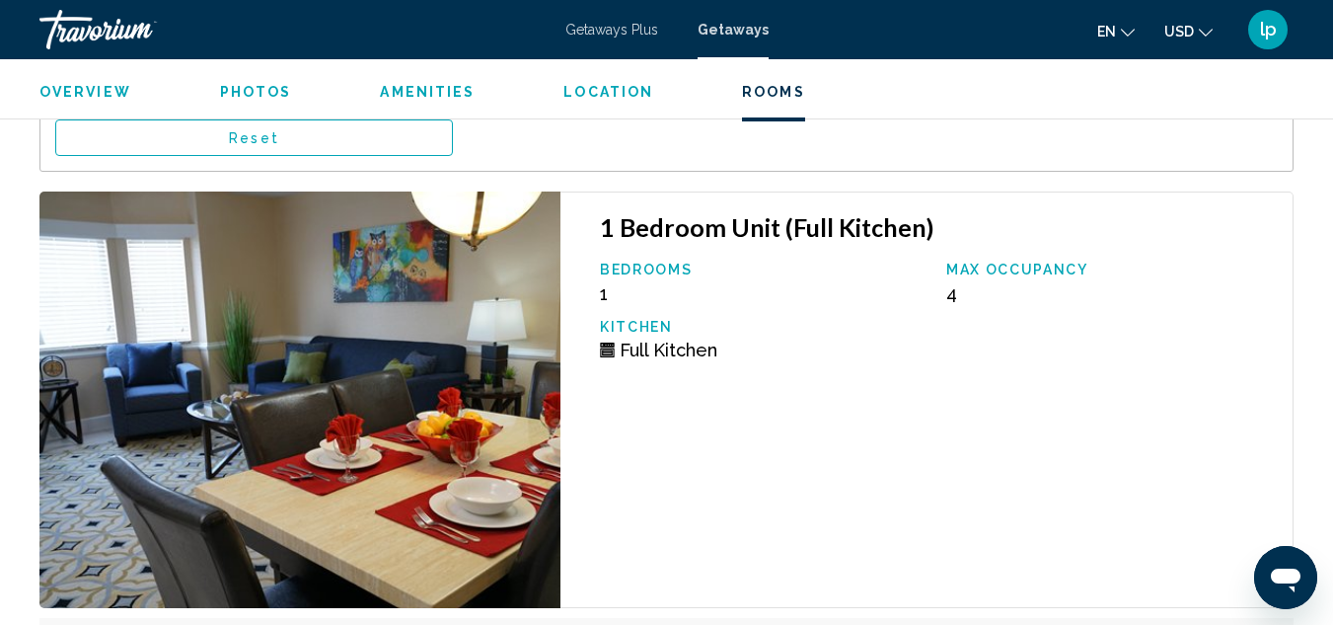
scroll to position [3868, 0]
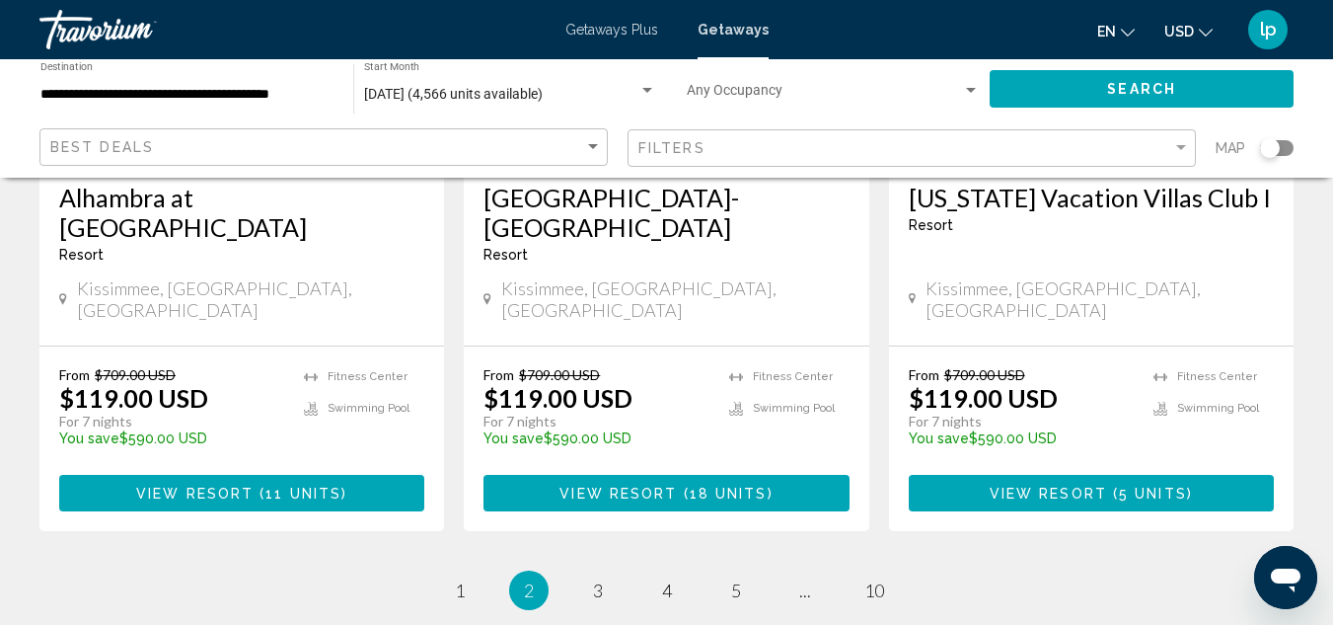
scroll to position [2665, 0]
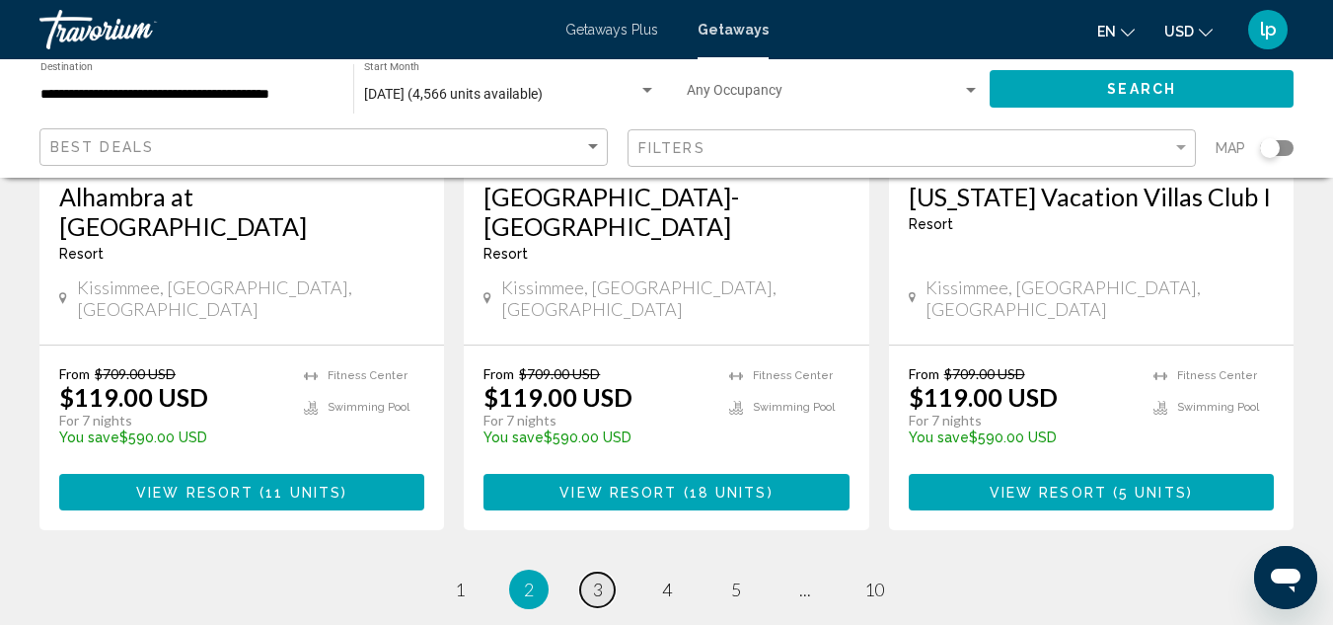
click at [594, 578] on span "3" at bounding box center [598, 589] width 10 height 22
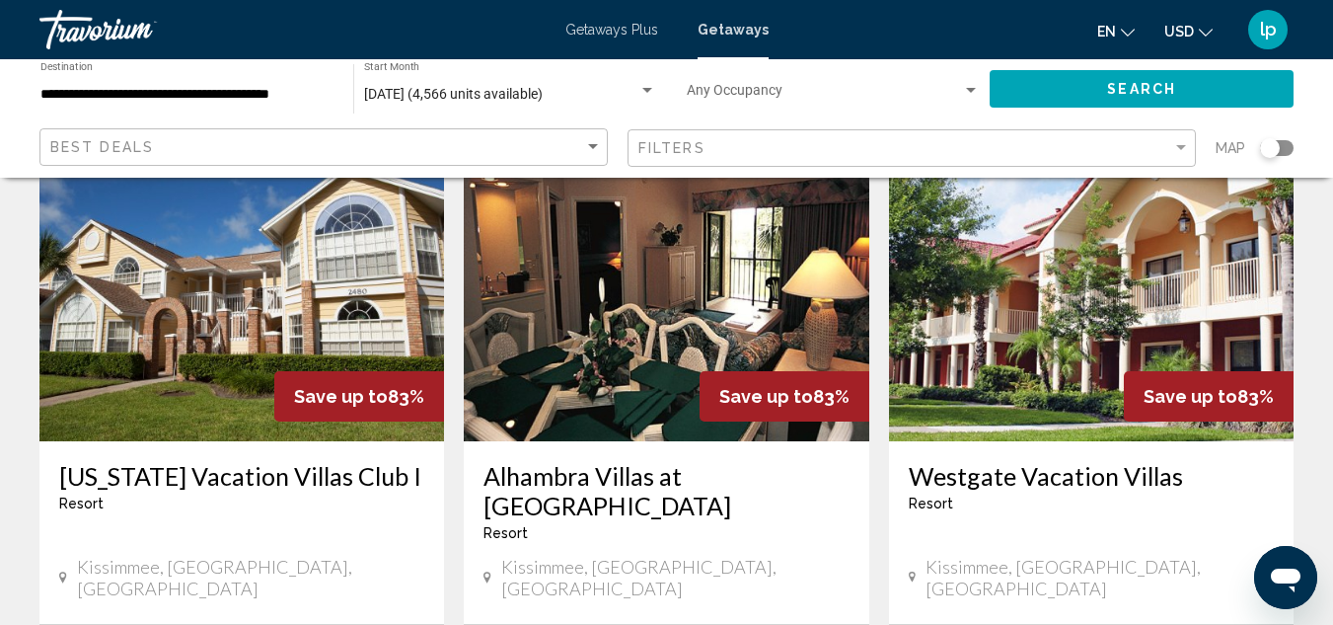
scroll to position [2369, 0]
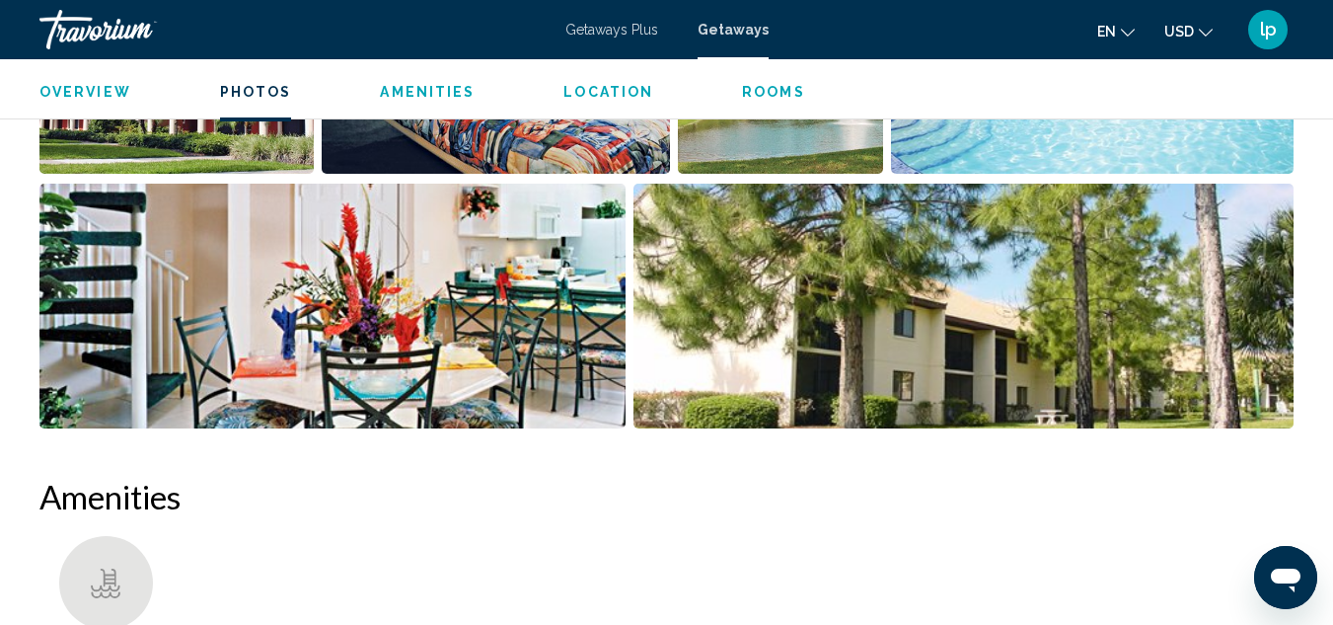
scroll to position [1302, 0]
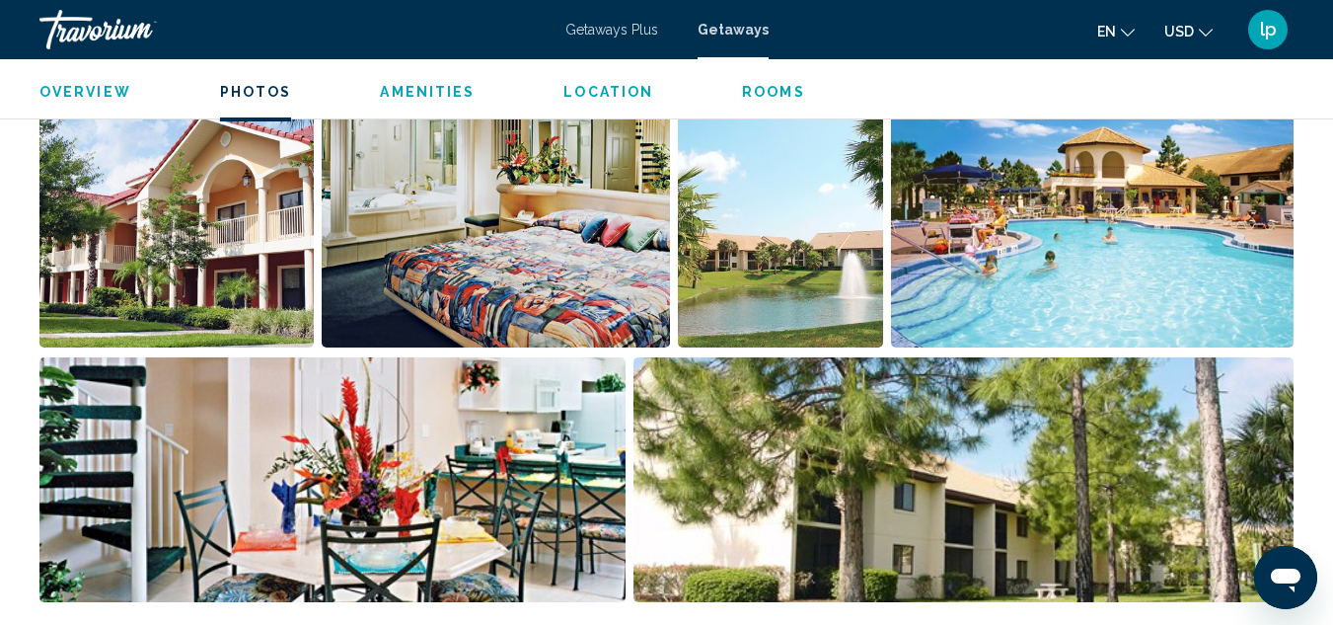
click at [189, 227] on img "Open full-screen image slider" at bounding box center [176, 225] width 274 height 245
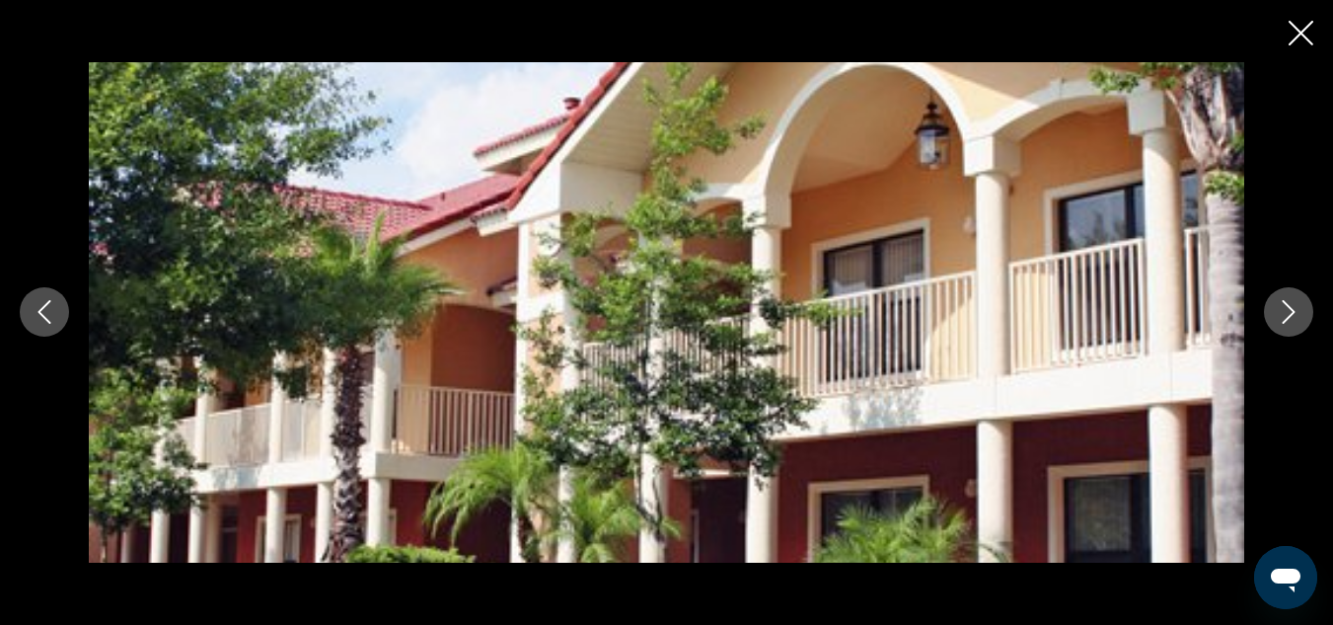
click at [1287, 320] on icon "Next image" at bounding box center [1289, 313] width 13 height 24
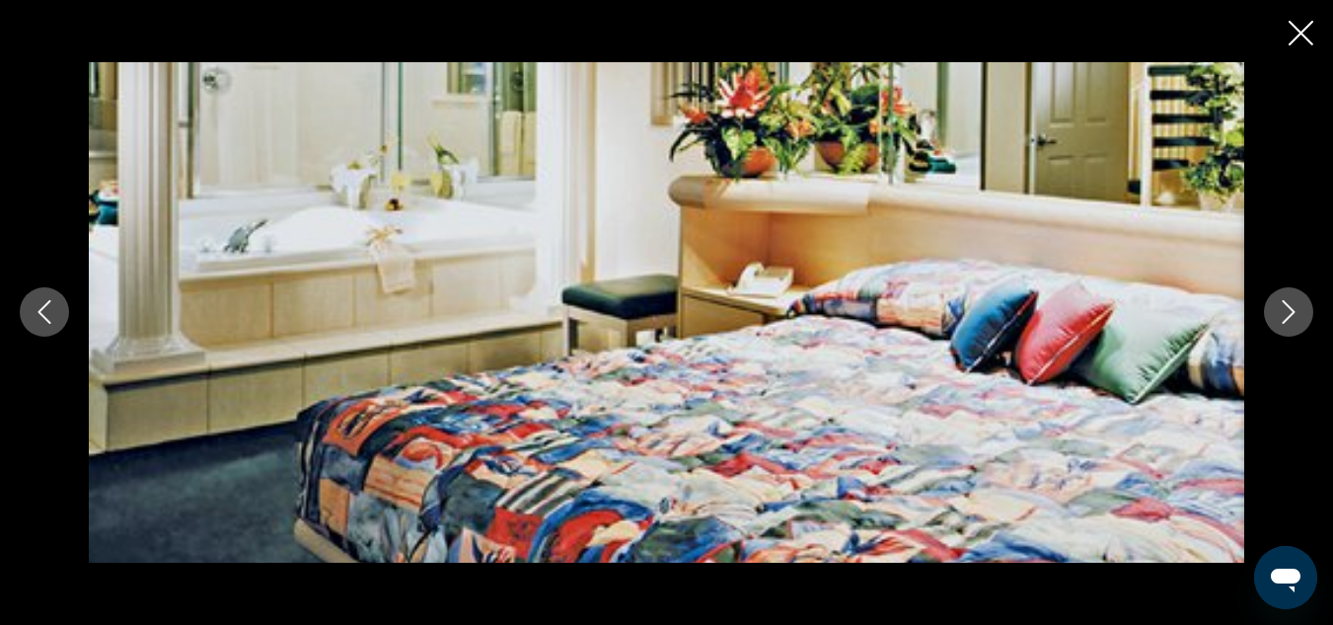
click at [1287, 320] on icon "Next image" at bounding box center [1289, 313] width 13 height 24
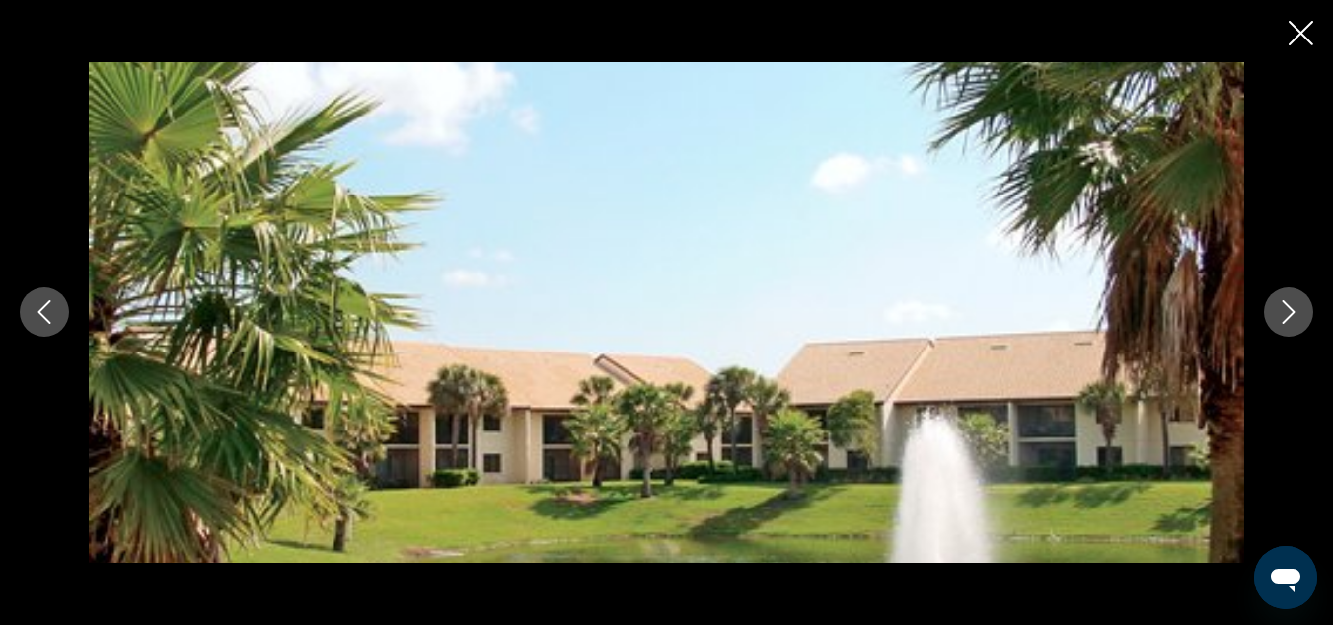
click at [1287, 320] on icon "Next image" at bounding box center [1289, 313] width 13 height 24
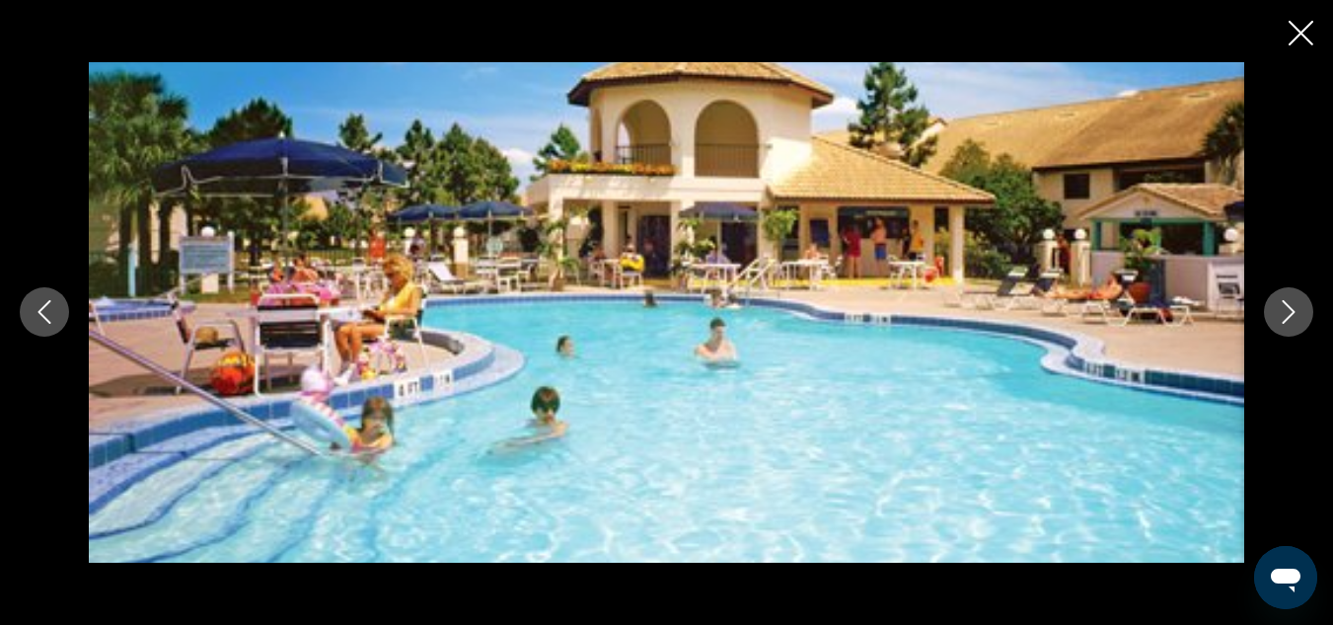
click at [1287, 320] on icon "Next image" at bounding box center [1289, 313] width 13 height 24
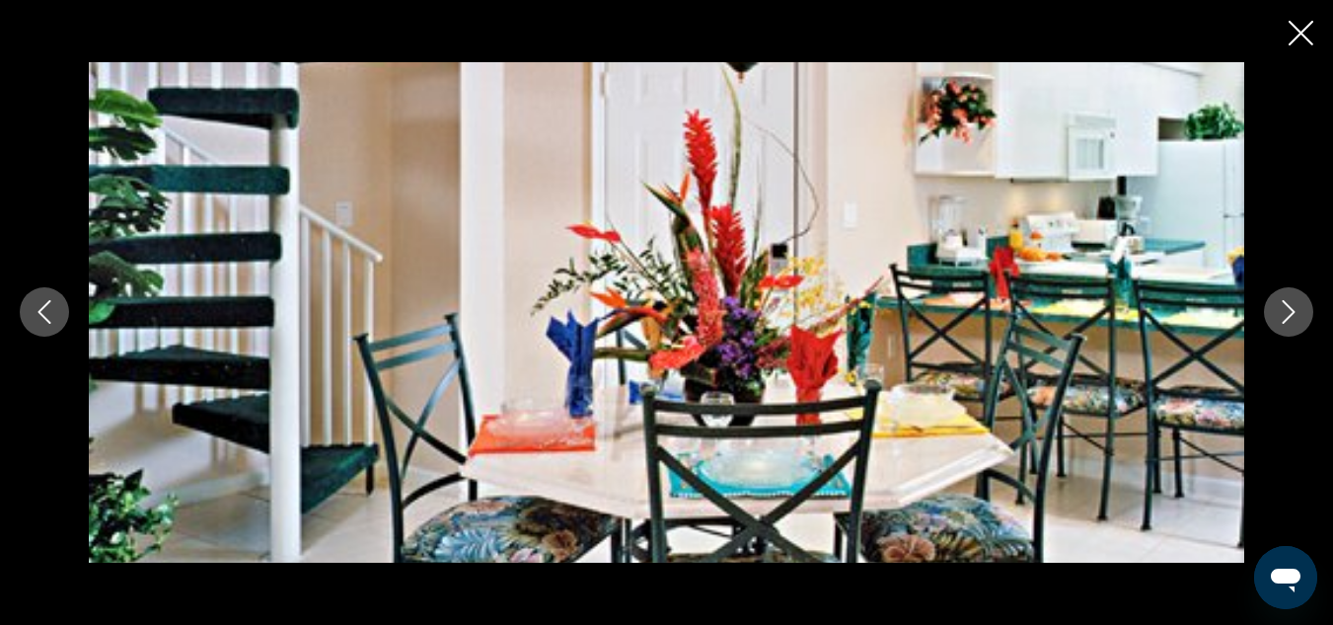
click at [1287, 320] on icon "Next image" at bounding box center [1289, 313] width 13 height 24
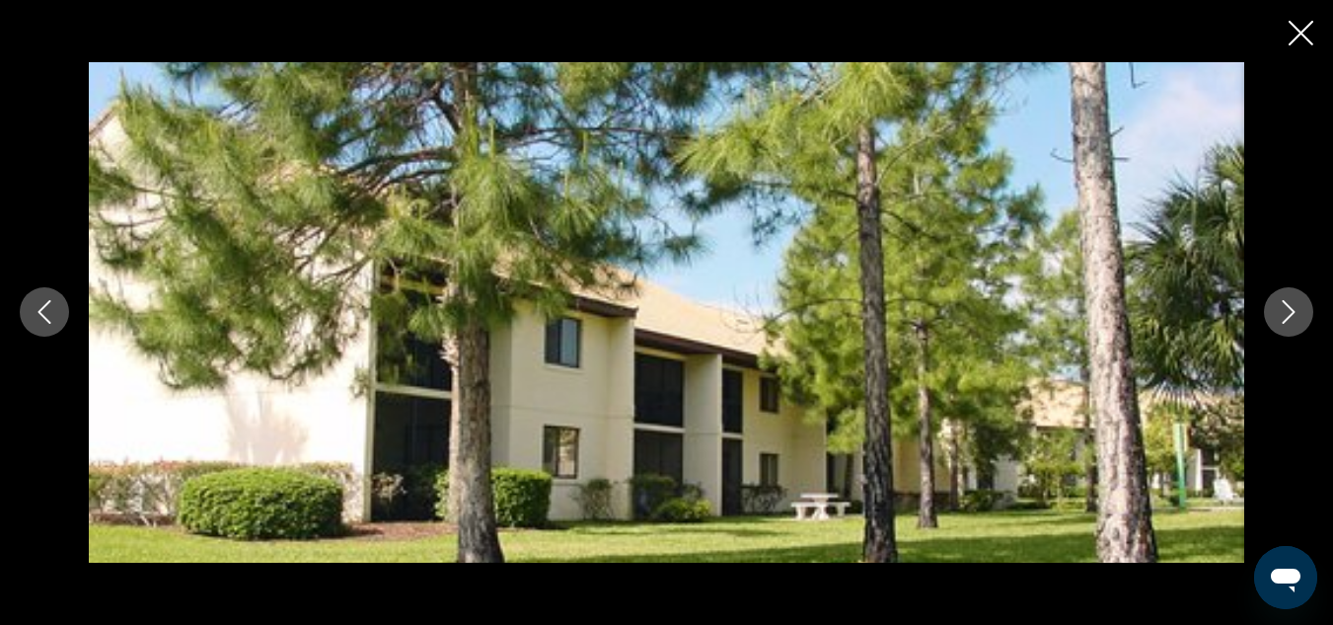
click at [1285, 320] on icon "Next image" at bounding box center [1289, 312] width 24 height 24
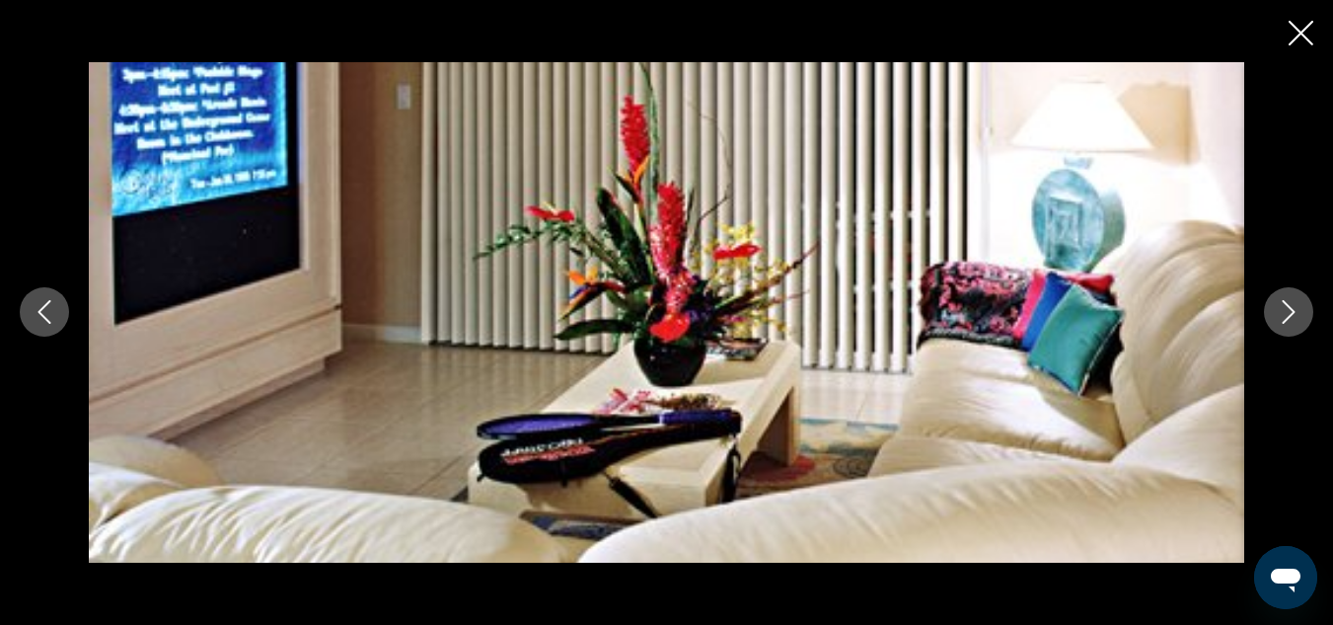
click at [1284, 321] on icon "Next image" at bounding box center [1289, 312] width 24 height 24
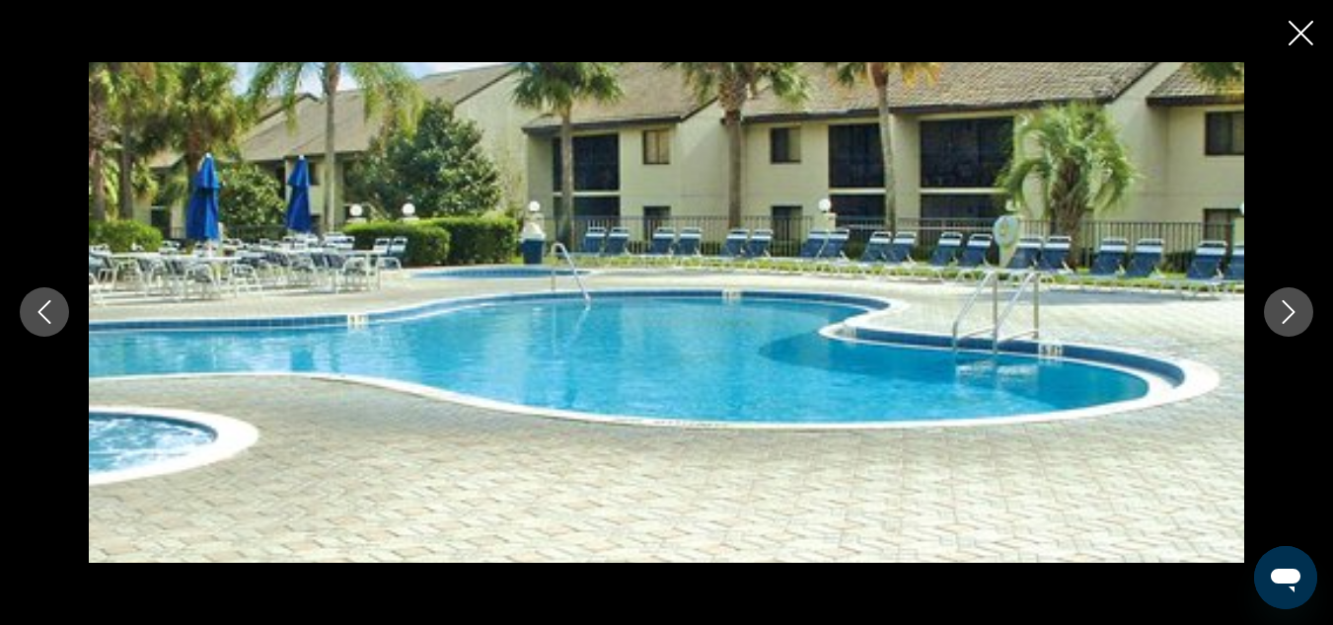
click at [1283, 321] on icon "Next image" at bounding box center [1289, 312] width 24 height 24
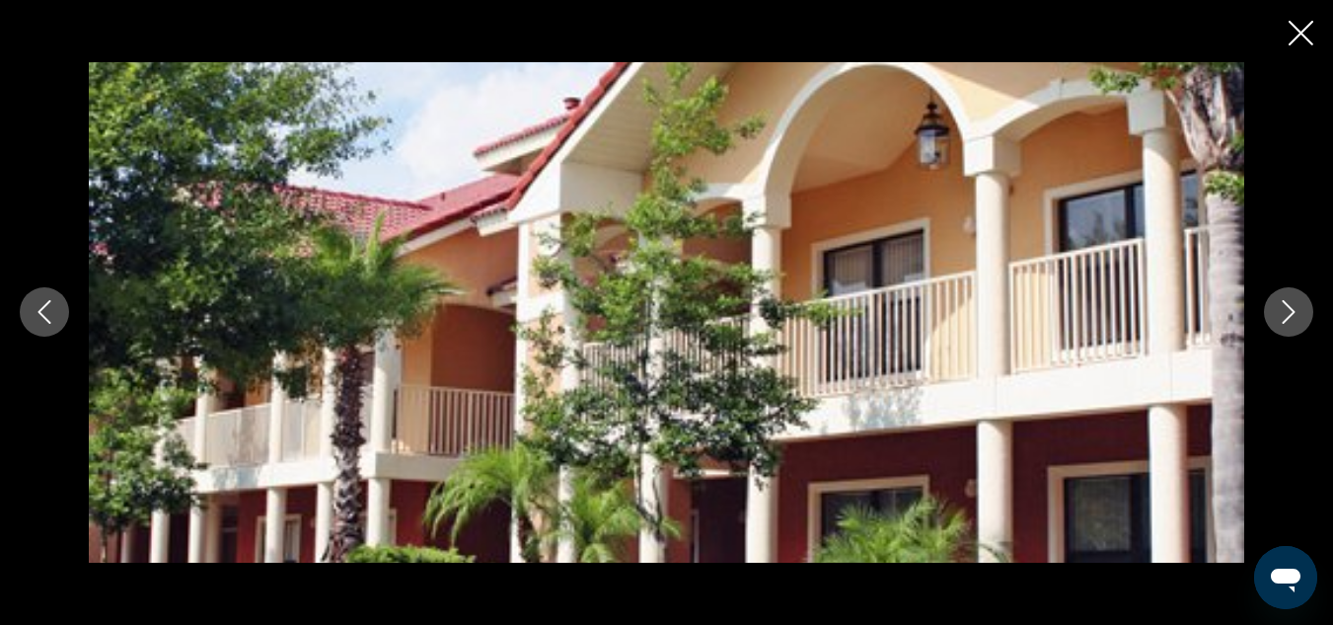
click at [1302, 28] on icon "Close slideshow" at bounding box center [1301, 33] width 25 height 25
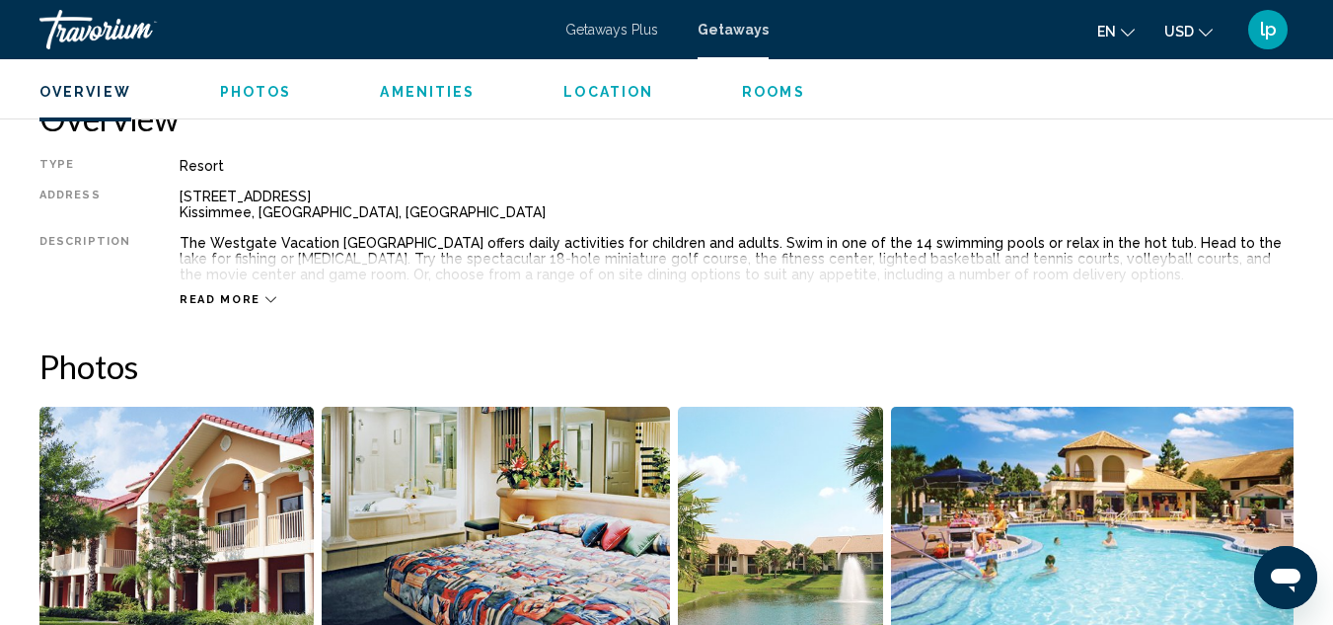
scroll to position [808, 0]
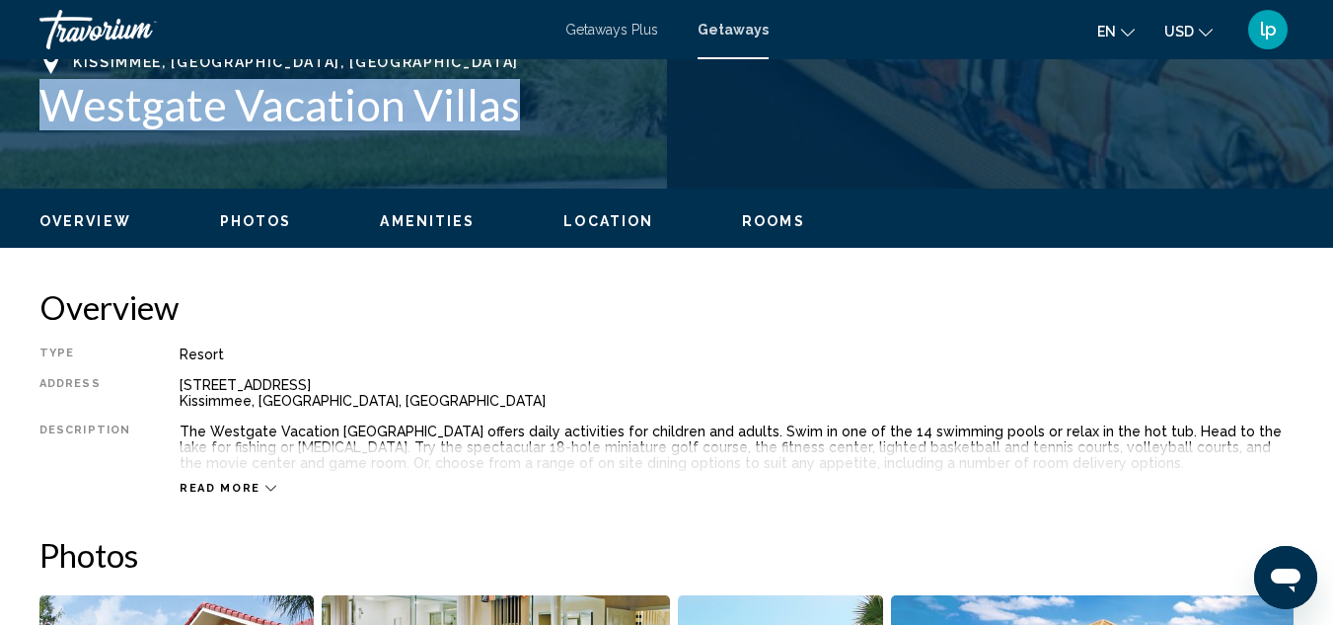
drag, startPoint x: 43, startPoint y: 106, endPoint x: 517, endPoint y: 114, distance: 473.8
click at [517, 114] on h1 "Westgate Vacation Villas" at bounding box center [666, 104] width 1254 height 51
copy h1 "Westgate Vacation Villas"
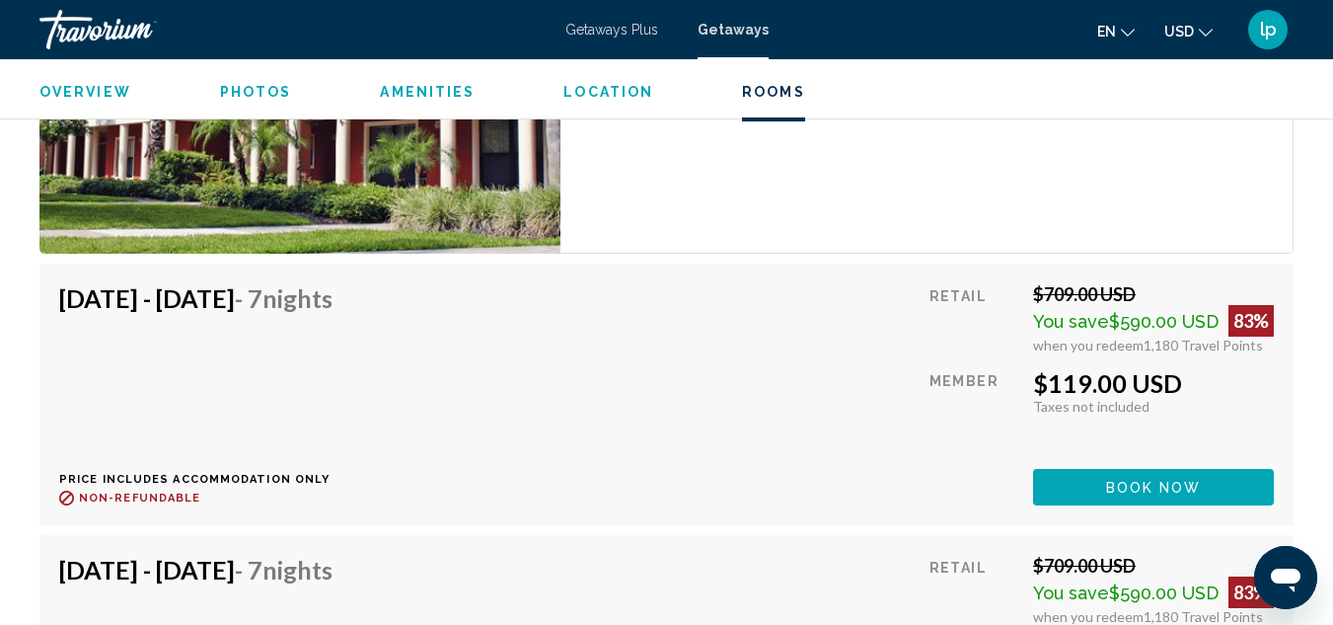
scroll to position [4264, 0]
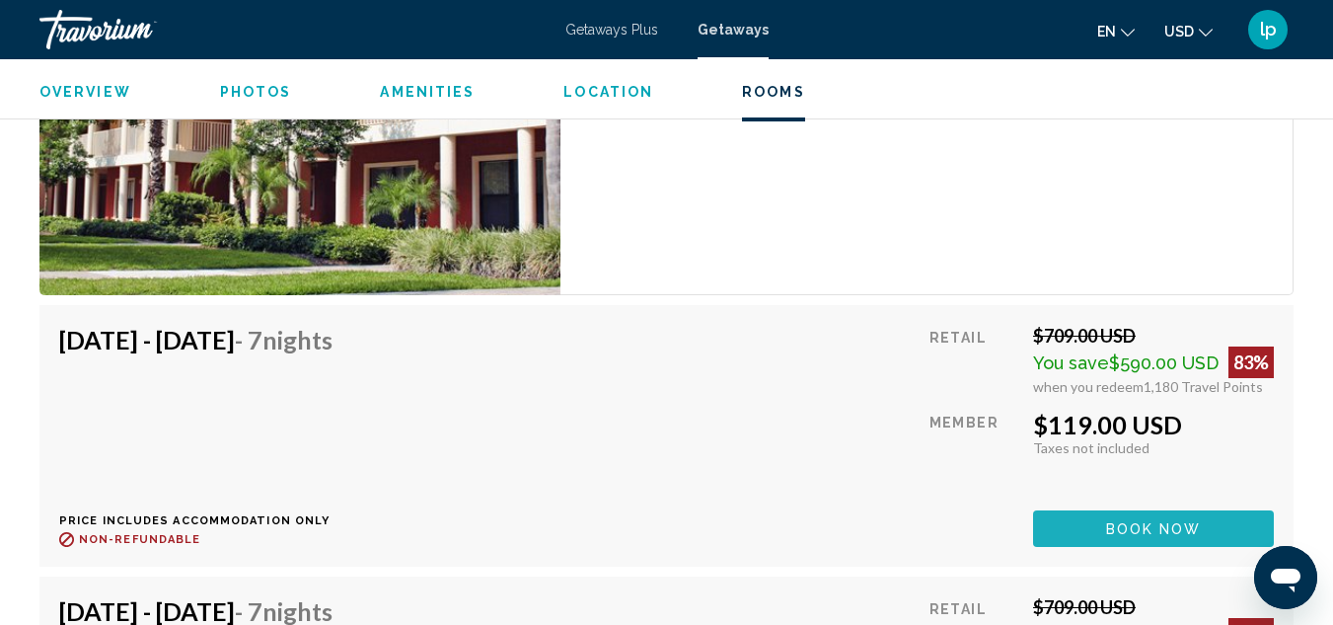
click at [1107, 527] on span "Book now" at bounding box center [1154, 529] width 96 height 16
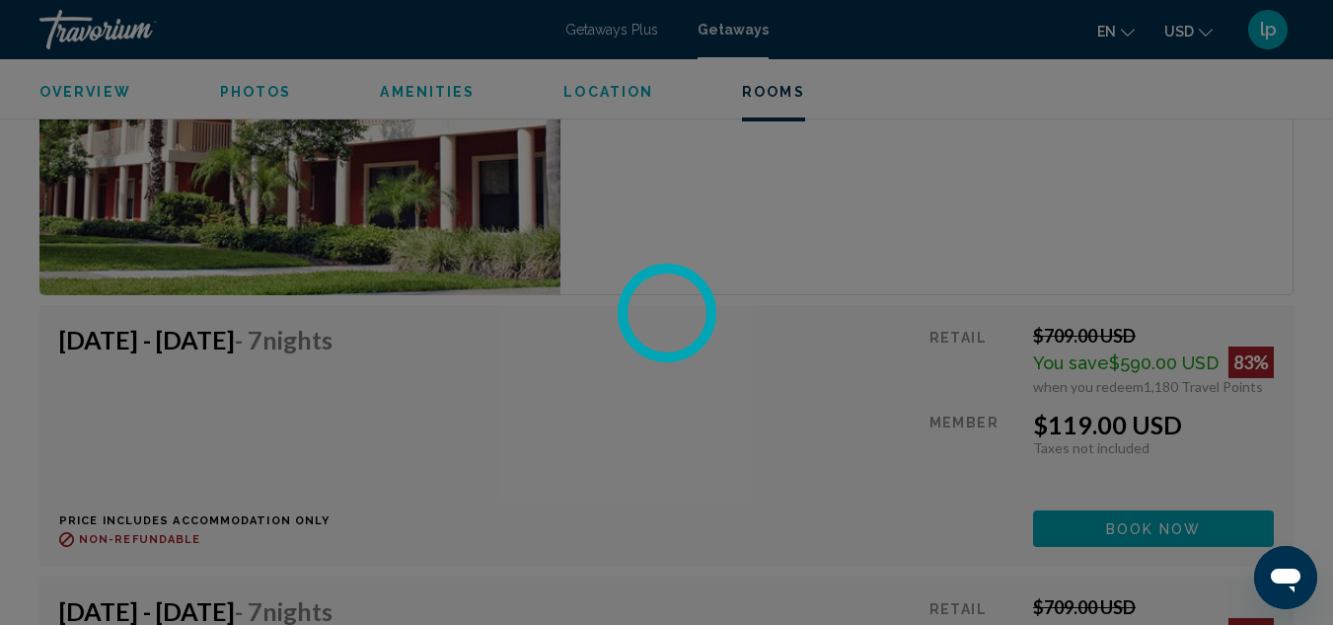
click at [1118, 525] on div at bounding box center [666, 312] width 1333 height 625
